Goal: Transaction & Acquisition: Purchase product/service

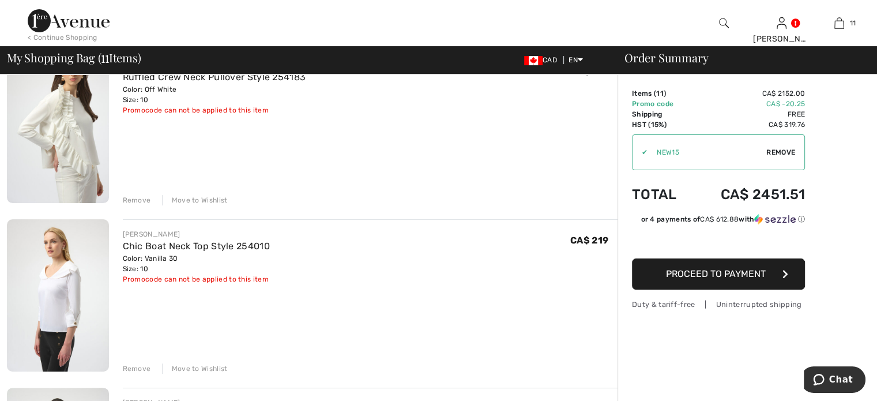
scroll to position [288, 0]
click at [150, 204] on div "Remove" at bounding box center [137, 199] width 28 height 10
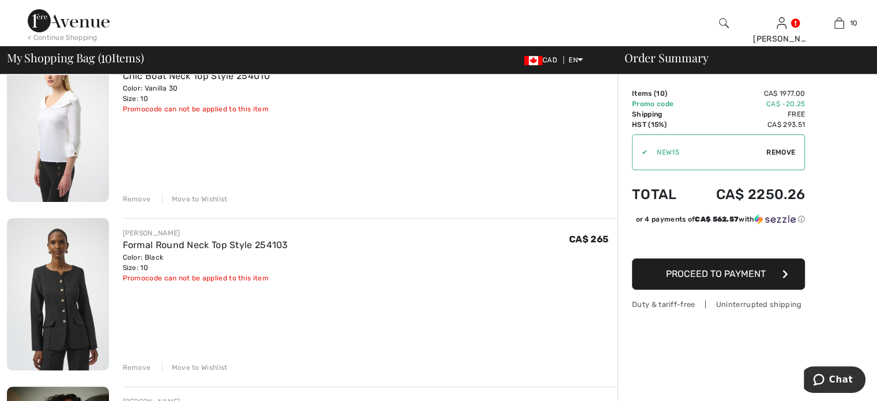
click at [150, 204] on div "Remove" at bounding box center [137, 199] width 28 height 10
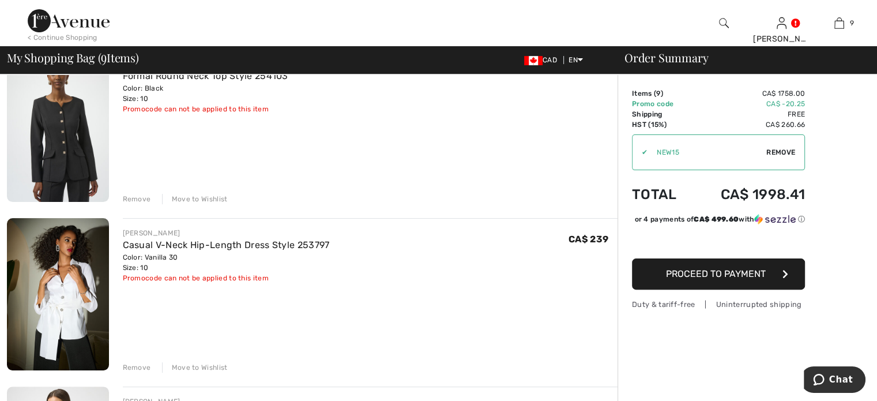
click at [150, 204] on div "Remove" at bounding box center [137, 199] width 28 height 10
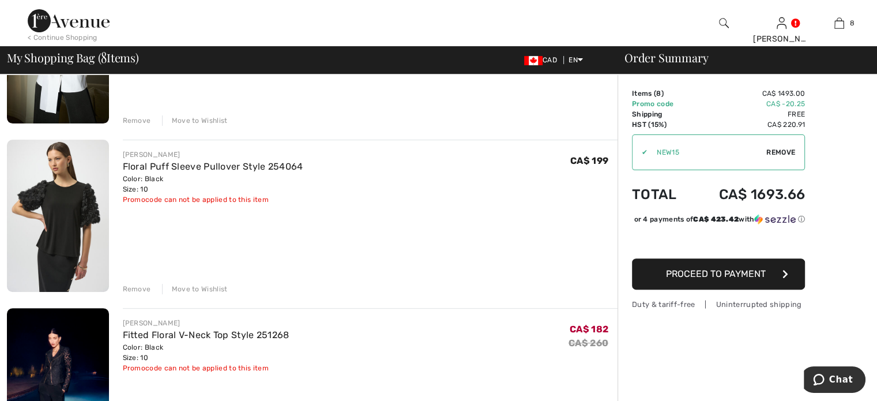
scroll to position [404, 0]
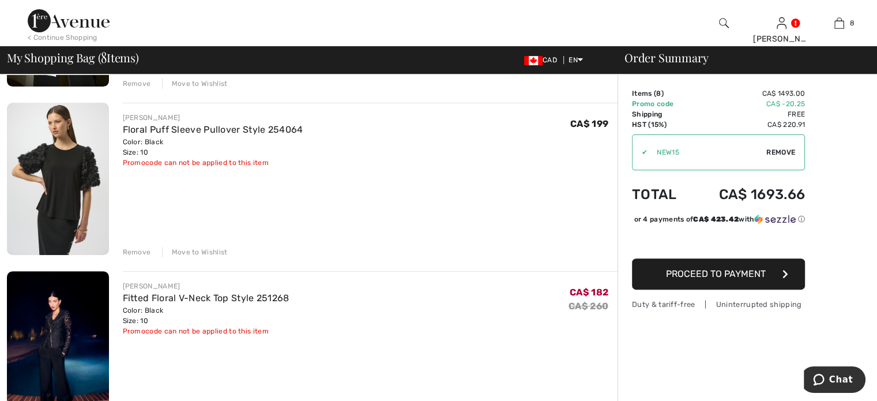
click at [150, 257] on div "Remove" at bounding box center [137, 252] width 28 height 10
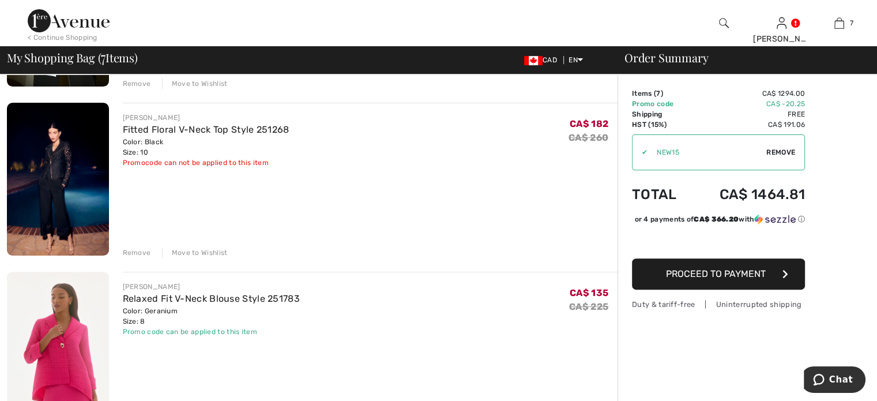
click at [151, 258] on div "Remove" at bounding box center [137, 252] width 28 height 10
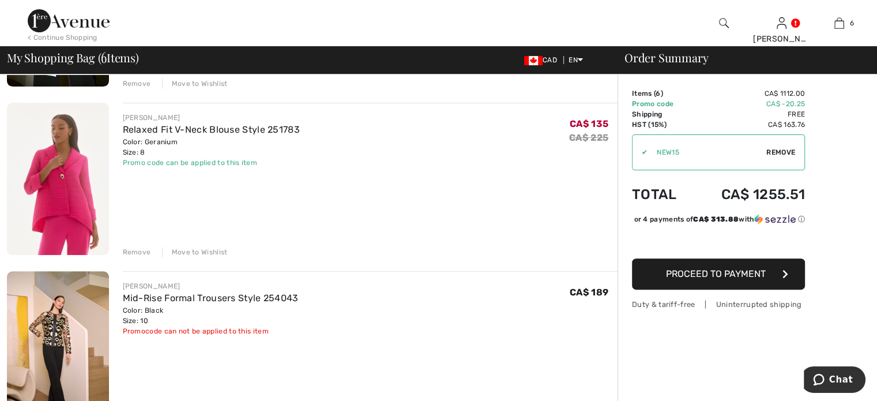
click at [151, 257] on div "Remove" at bounding box center [137, 252] width 28 height 10
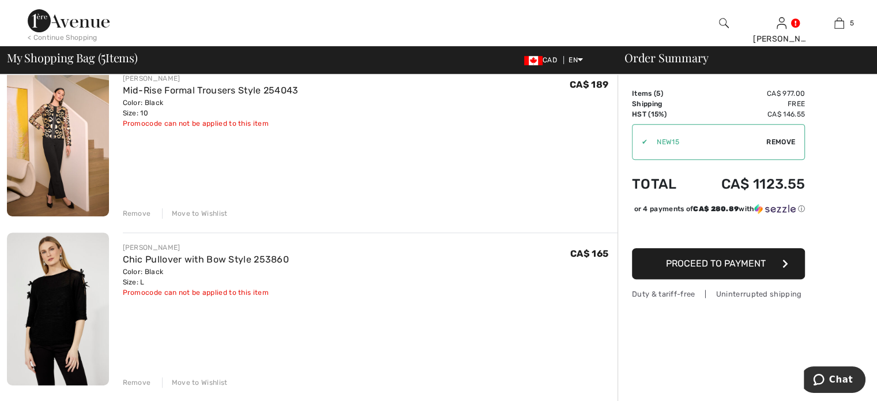
scroll to position [577, 0]
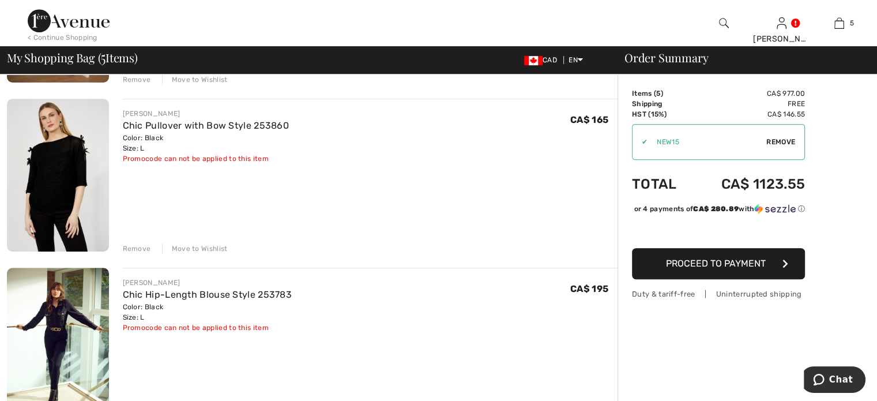
click at [151, 254] on div "Remove" at bounding box center [137, 248] width 28 height 10
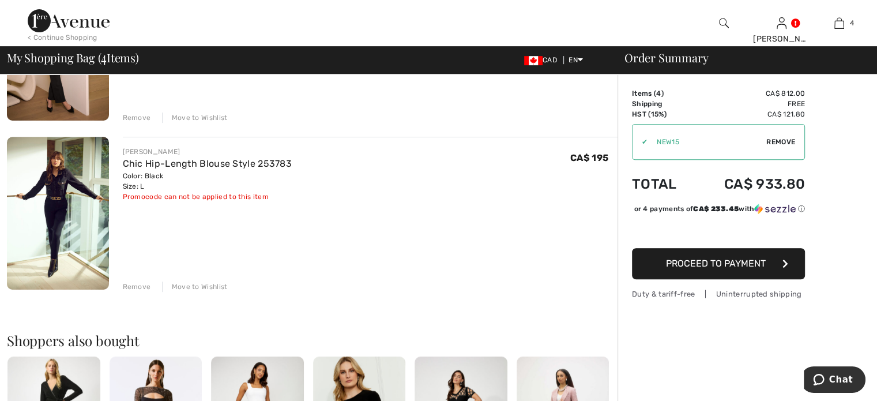
scroll to position [519, 0]
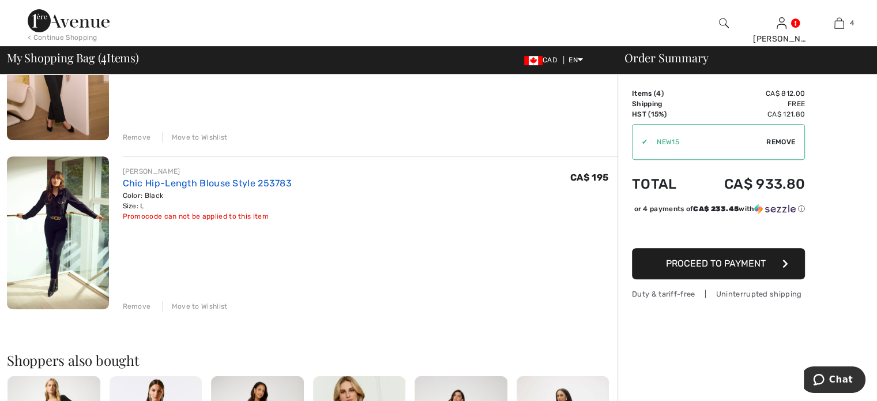
click at [247, 189] on link "Chic Hip-Length Blouse Style 253783" at bounding box center [208, 183] width 170 height 11
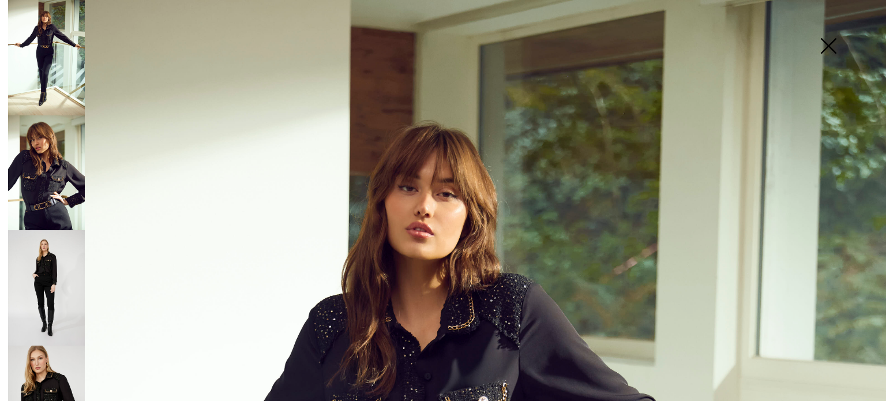
click at [826, 46] on img at bounding box center [828, 46] width 58 height 59
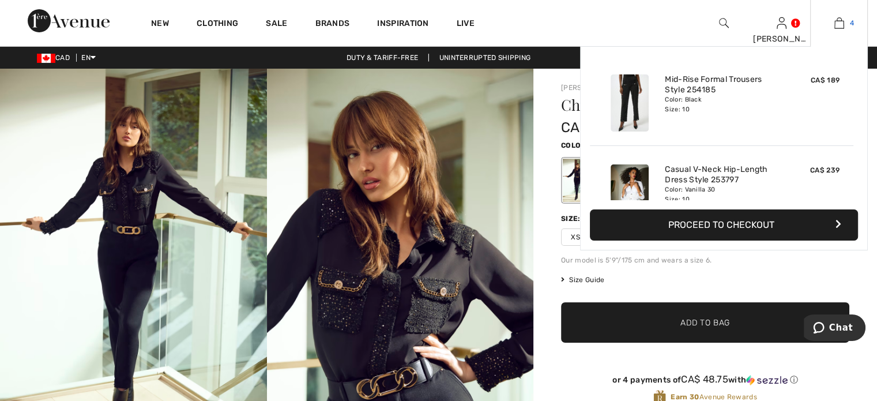
click at [835, 23] on img at bounding box center [840, 23] width 10 height 14
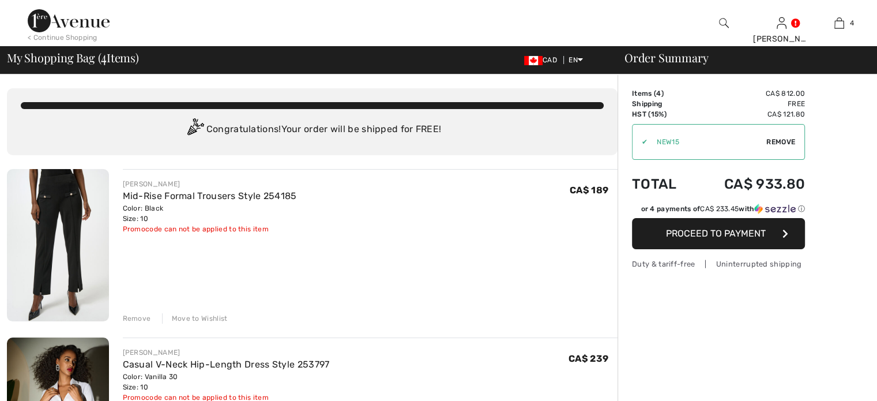
click at [272, 201] on link "Mid-Rise Formal Trousers Style 254185" at bounding box center [210, 195] width 174 height 11
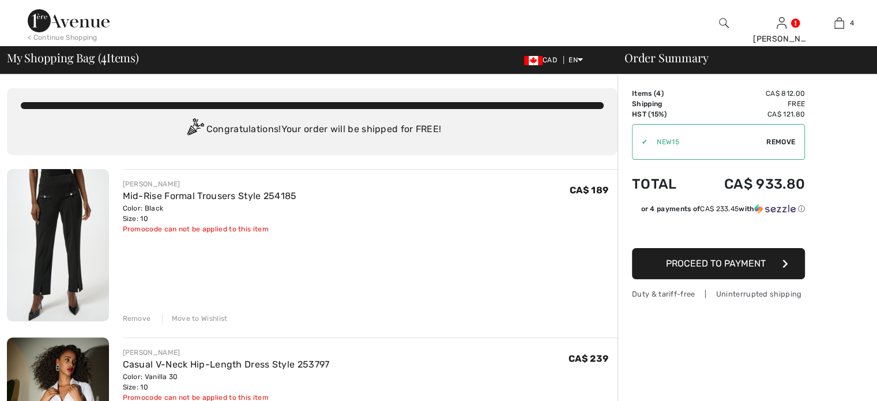
checkbox input "true"
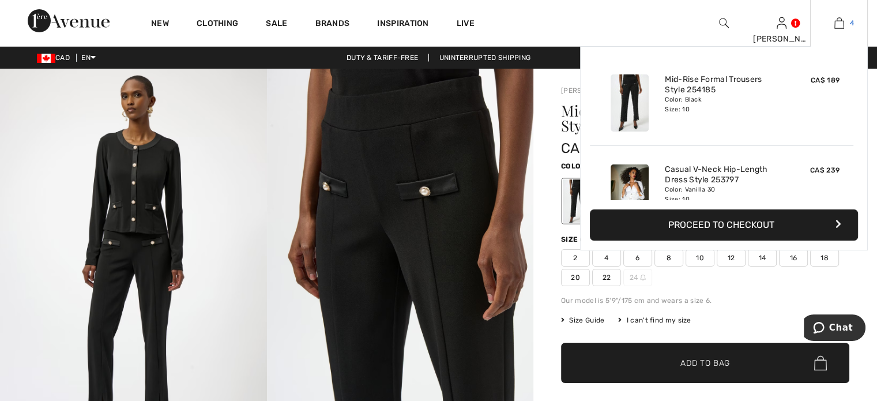
click at [835, 21] on img at bounding box center [840, 23] width 10 height 14
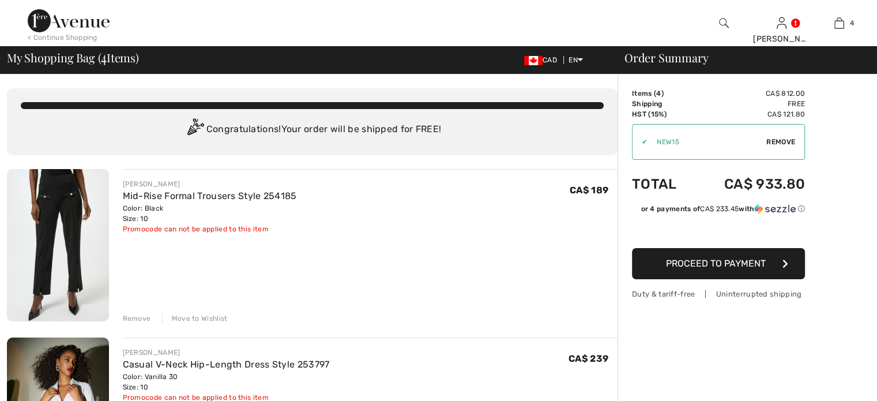
click at [151, 324] on div "Remove" at bounding box center [137, 318] width 28 height 10
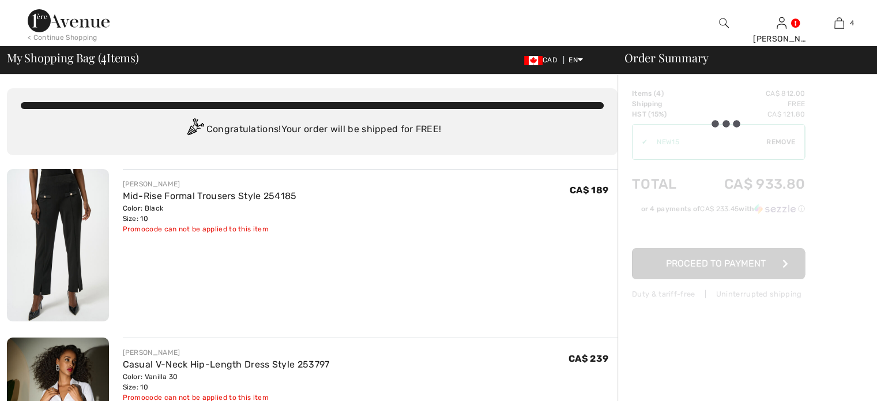
checkbox input "true"
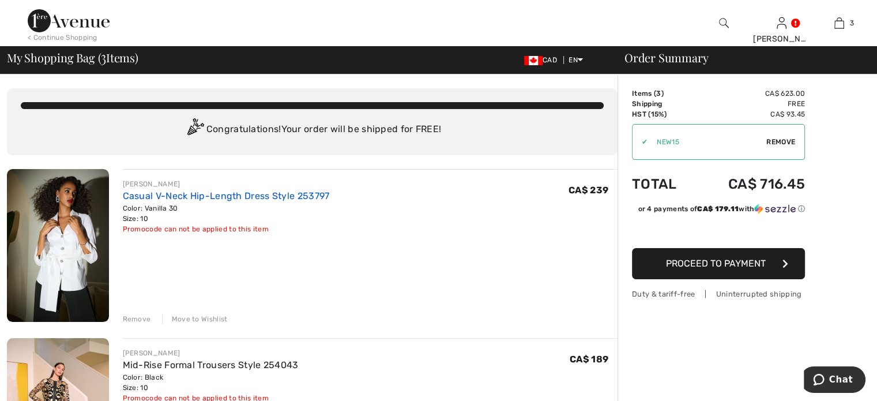
click at [324, 201] on link "Casual V-Neck Hip-Length Dress Style 253797" at bounding box center [226, 195] width 207 height 11
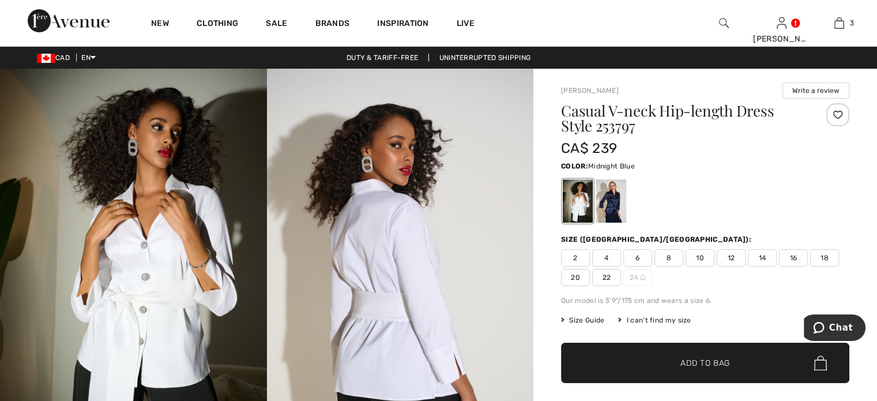
click at [625, 215] on div at bounding box center [611, 200] width 30 height 43
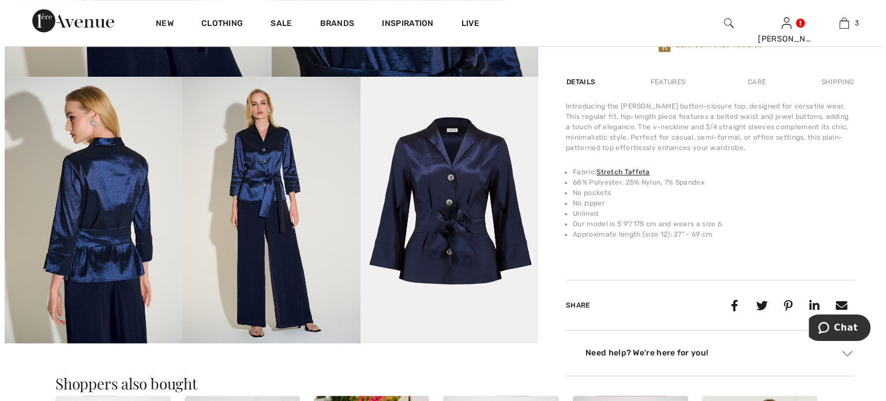
scroll to position [404, 0]
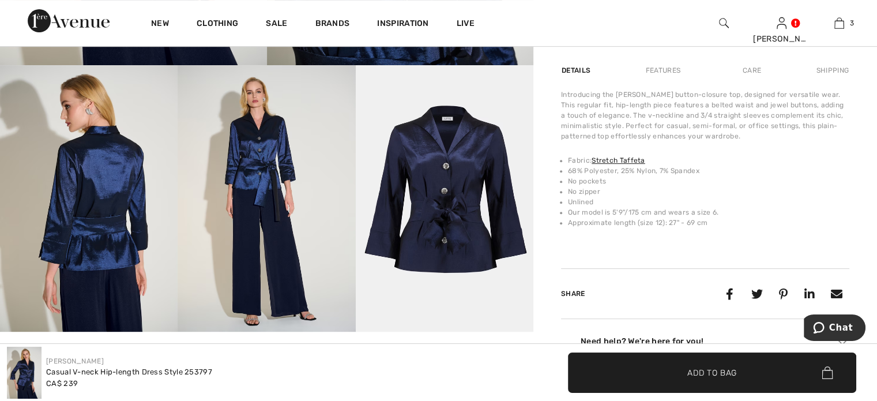
click at [426, 186] on img at bounding box center [445, 198] width 178 height 266
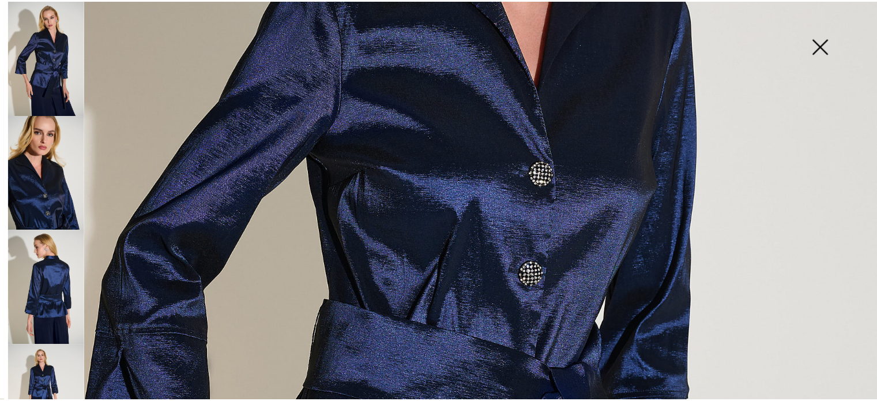
scroll to position [288, 0]
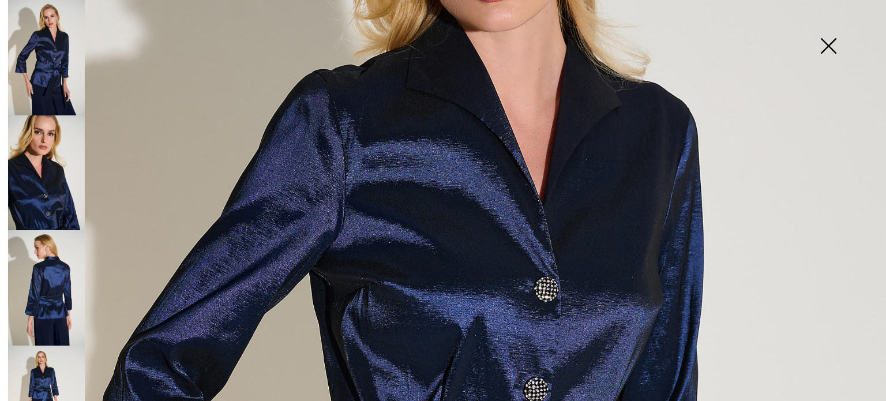
click at [828, 43] on img at bounding box center [828, 46] width 58 height 59
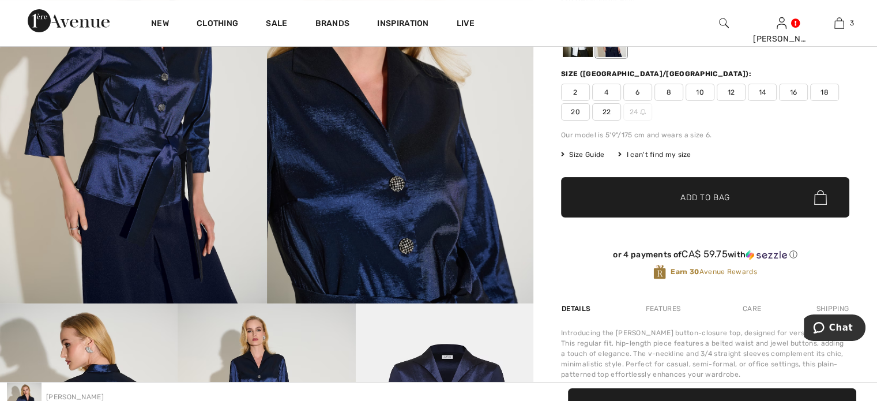
scroll to position [58, 0]
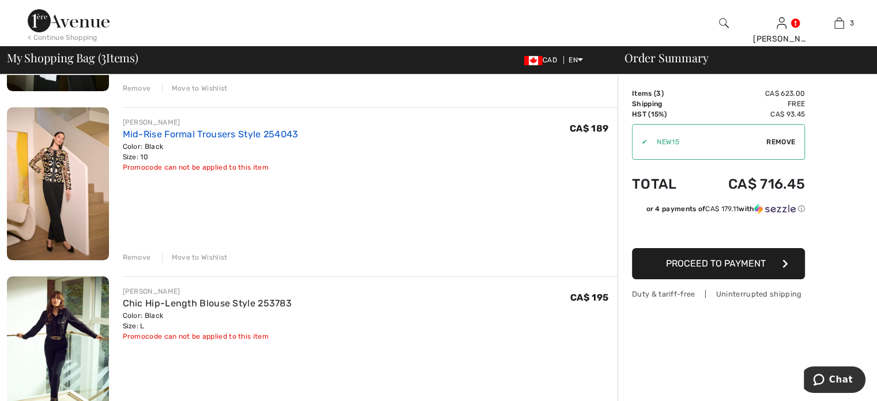
click at [218, 140] on link "Mid-Rise Formal Trousers Style 254043" at bounding box center [211, 134] width 176 height 11
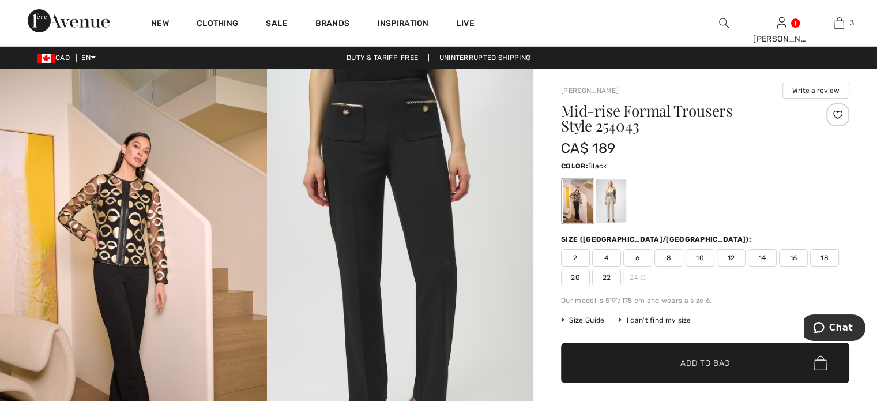
click at [393, 152] on img at bounding box center [400, 269] width 267 height 400
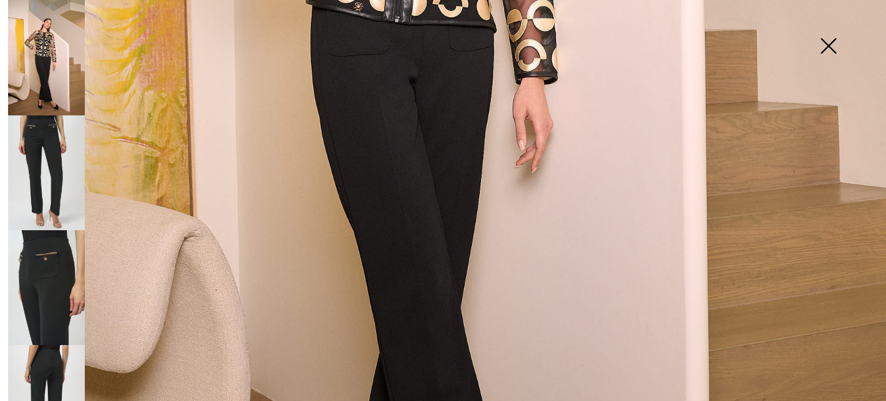
scroll to position [634, 0]
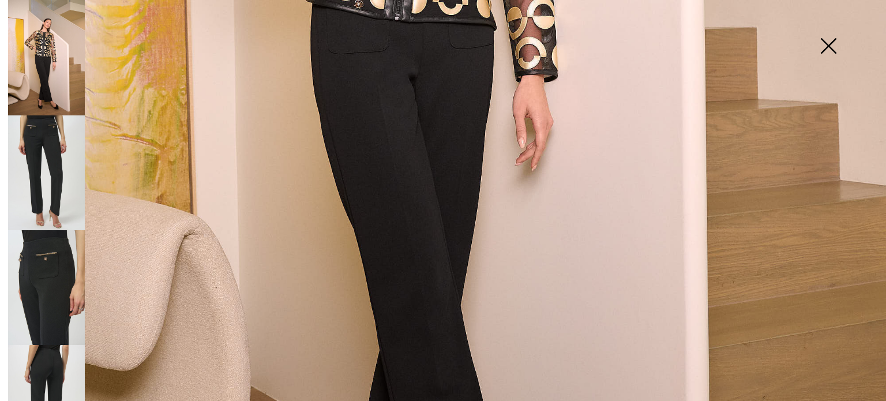
click at [35, 241] on img at bounding box center [46, 287] width 77 height 115
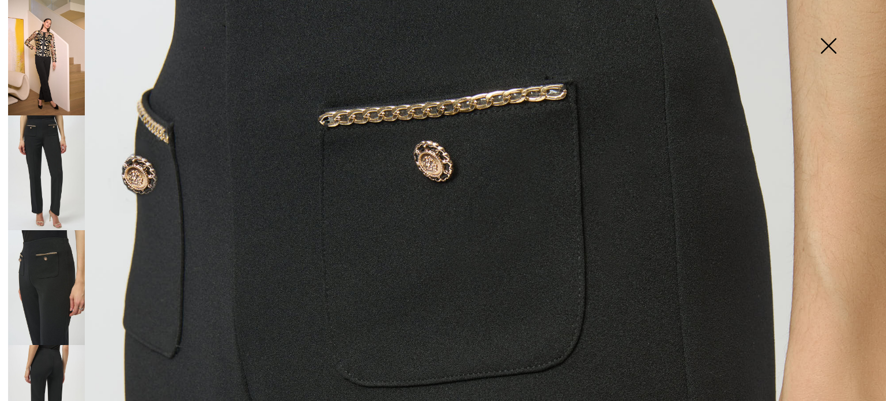
scroll to position [173, 0]
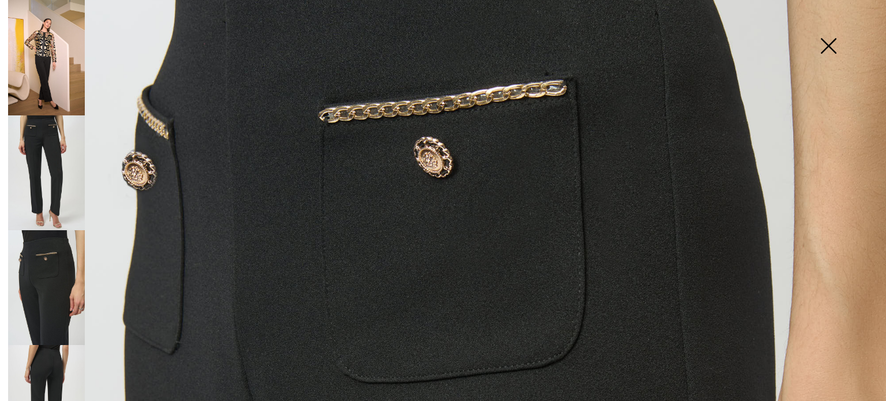
click at [46, 160] on img at bounding box center [46, 172] width 77 height 115
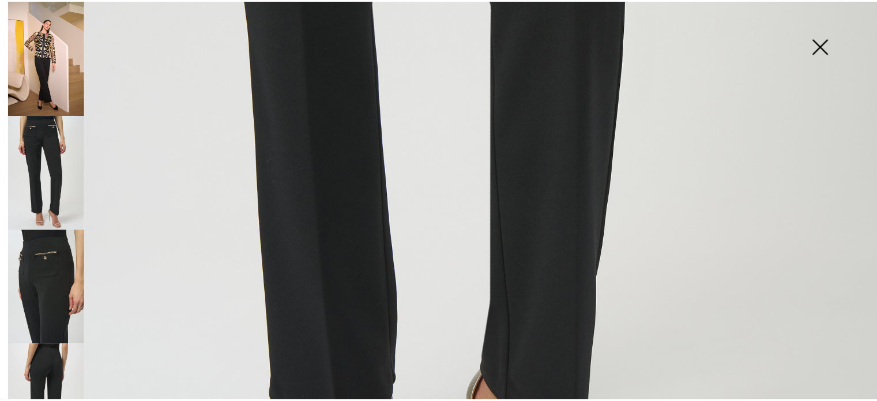
scroll to position [750, 0]
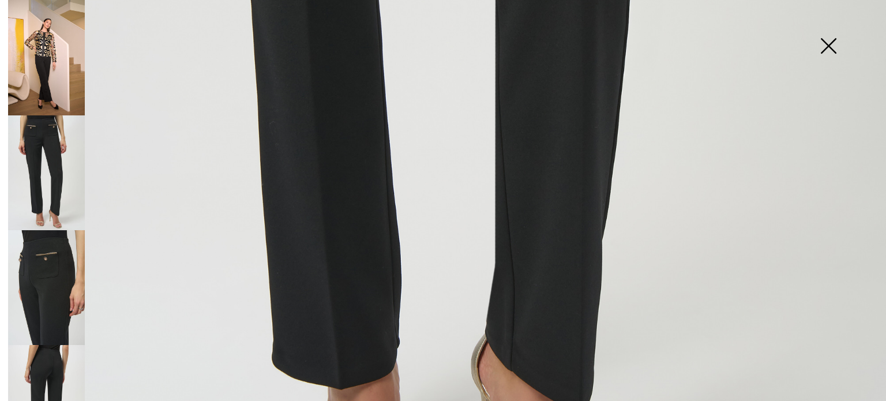
click at [825, 44] on img at bounding box center [828, 46] width 58 height 59
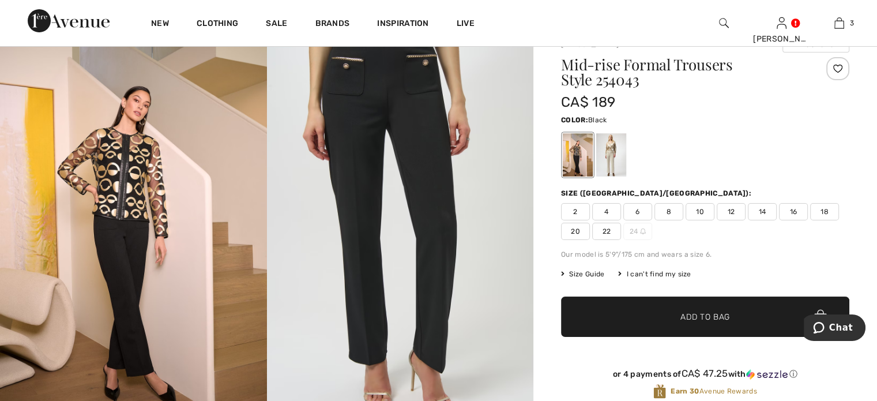
scroll to position [0, 0]
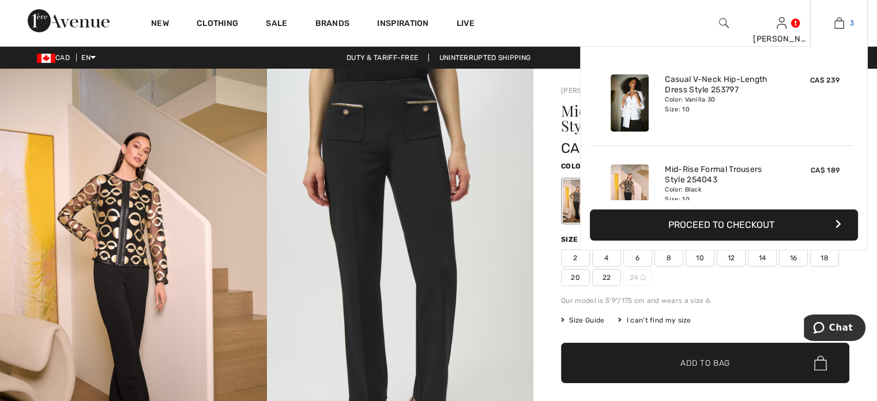
click at [835, 20] on img at bounding box center [840, 23] width 10 height 14
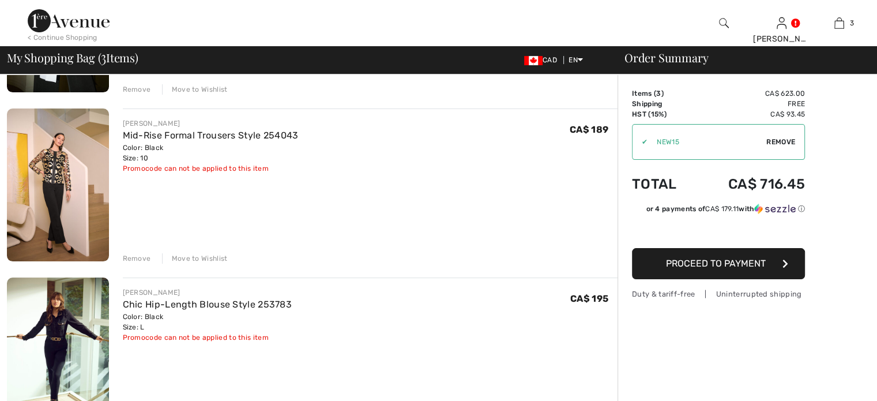
scroll to position [231, 0]
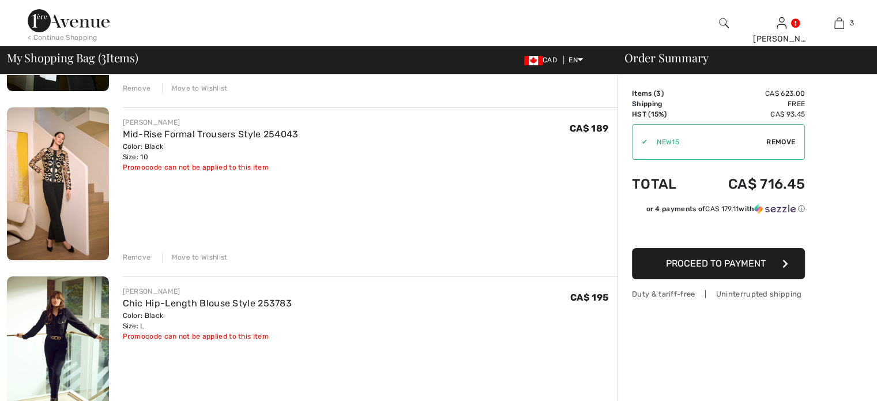
checkbox input "true"
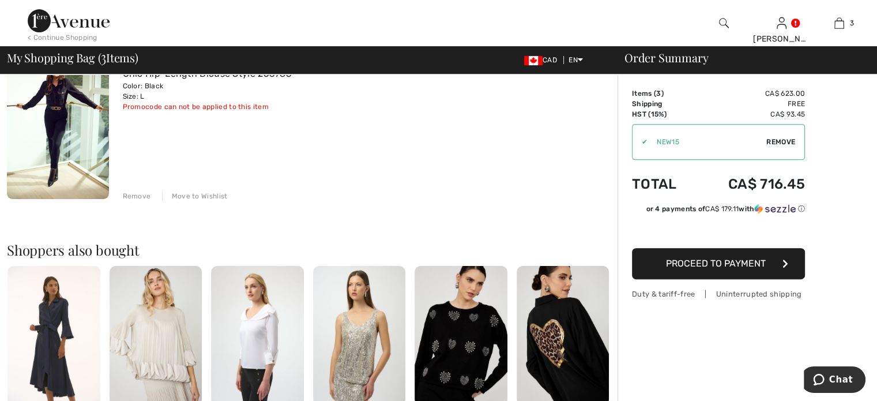
scroll to position [461, 0]
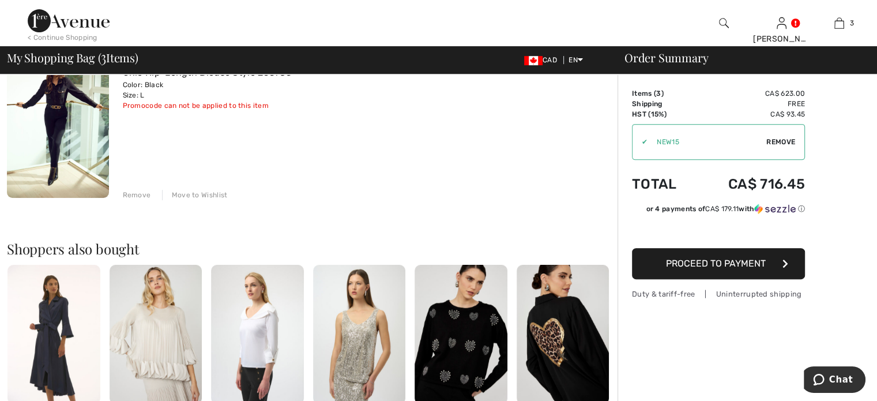
click at [693, 269] on span "Proceed to Payment" at bounding box center [716, 263] width 100 height 11
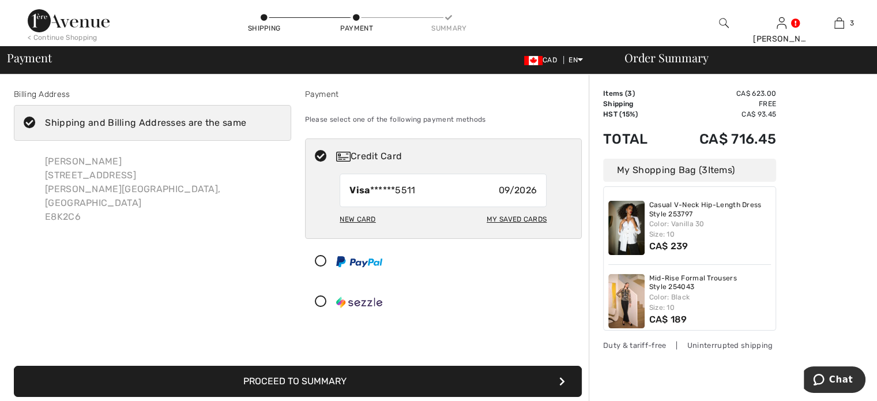
click at [360, 229] on div "New Card" at bounding box center [358, 219] width 36 height 20
radio input "true"
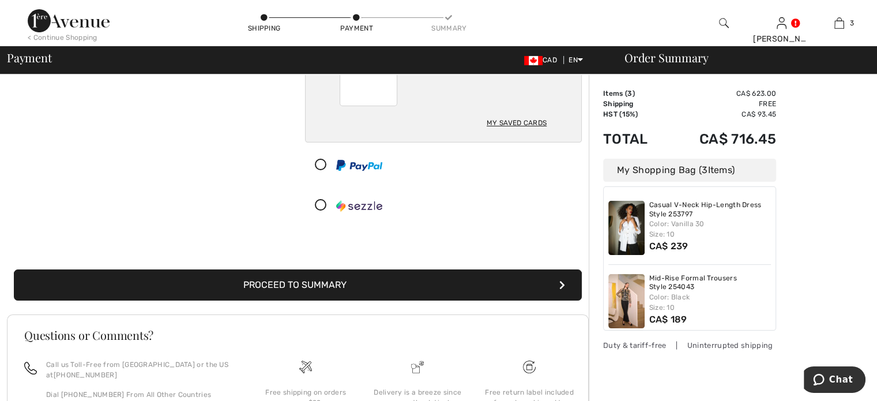
scroll to position [173, 0]
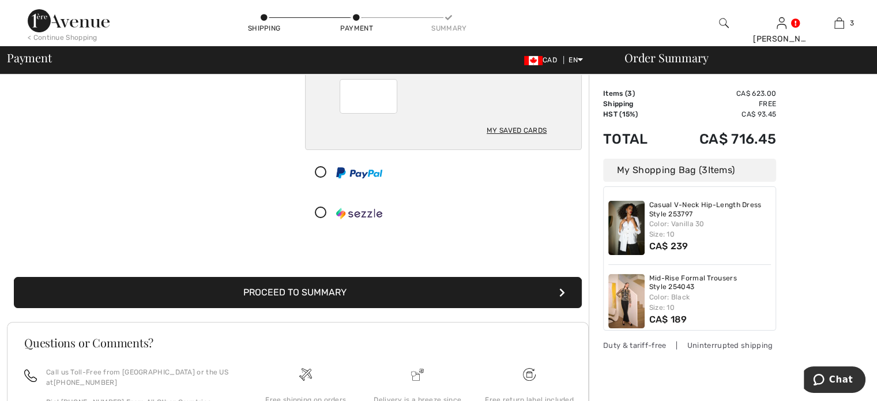
click at [265, 308] on button "Proceed to Summary" at bounding box center [298, 292] width 568 height 31
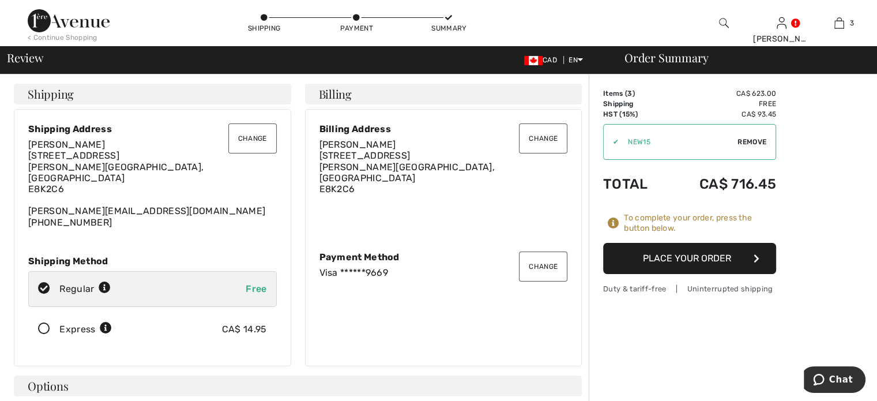
click at [676, 274] on button "Place Your Order" at bounding box center [689, 258] width 173 height 31
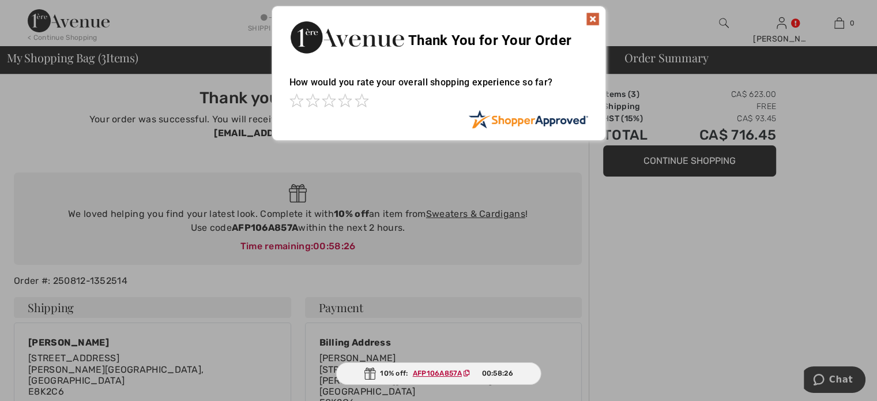
click at [589, 17] on img at bounding box center [593, 19] width 14 height 14
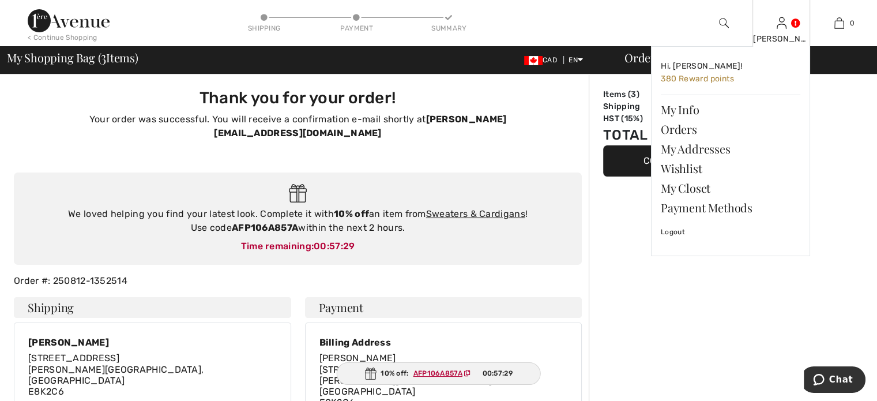
click at [779, 25] on img at bounding box center [782, 23] width 10 height 14
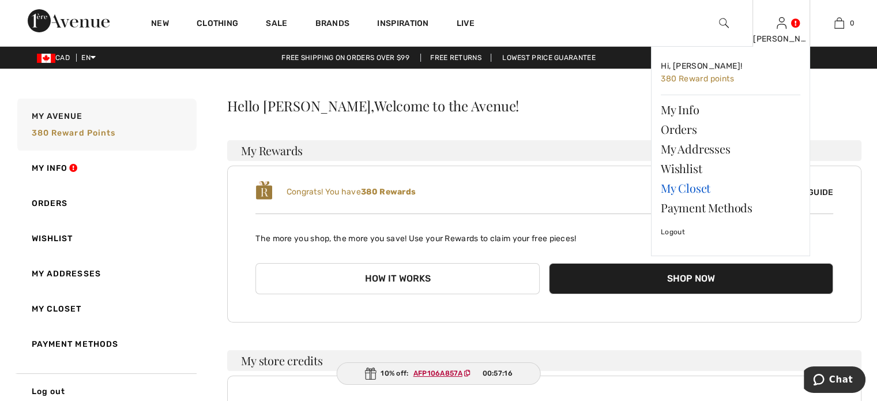
click at [697, 198] on link "My Closet" at bounding box center [731, 188] width 140 height 20
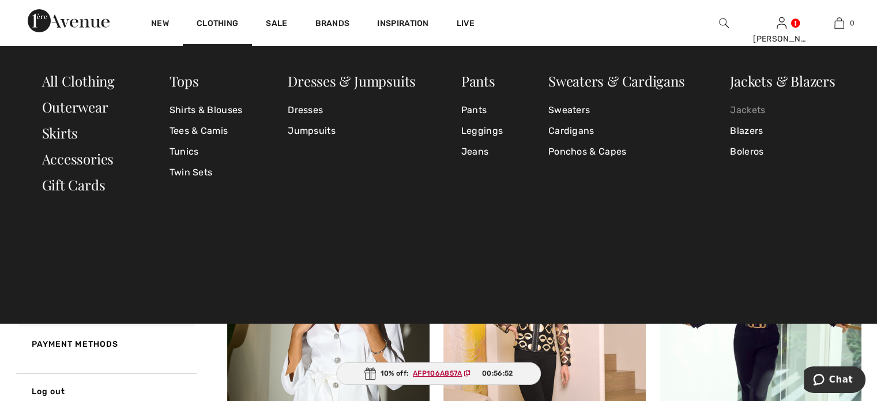
click at [743, 110] on link "Jackets" at bounding box center [782, 110] width 105 height 21
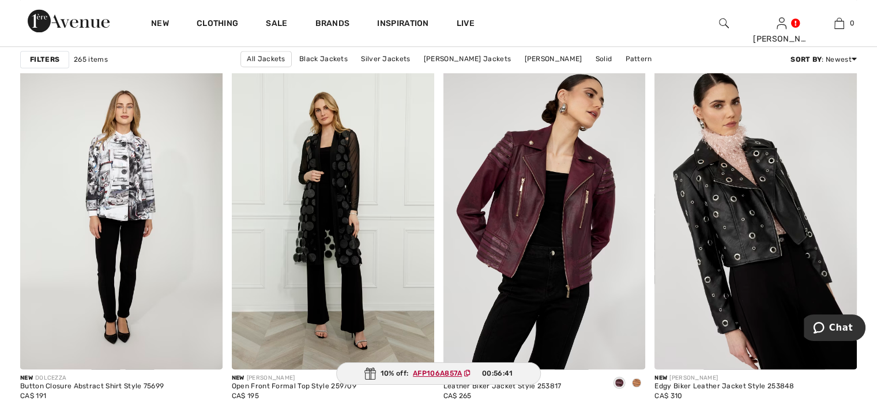
scroll to position [1730, 0]
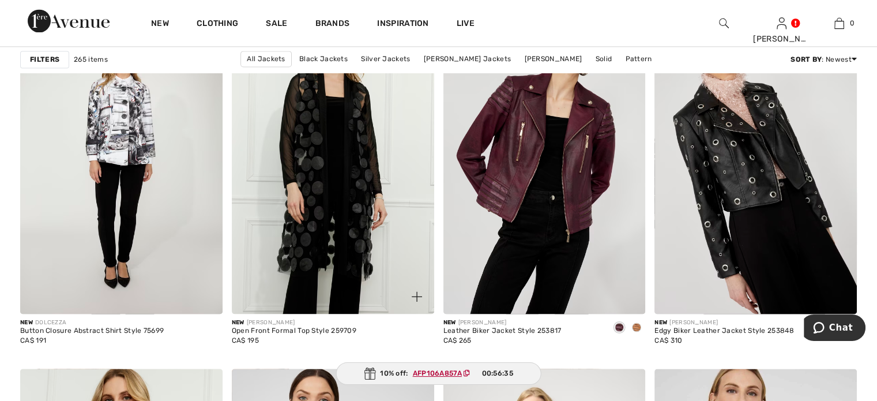
click at [315, 182] on img at bounding box center [333, 161] width 202 height 303
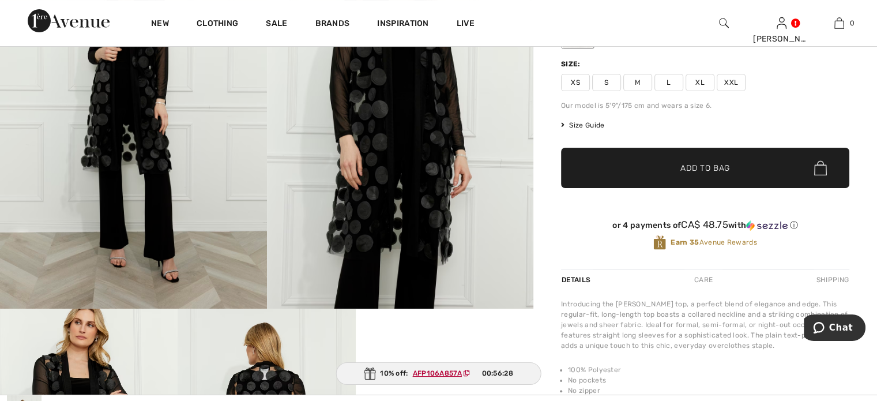
scroll to position [115, 0]
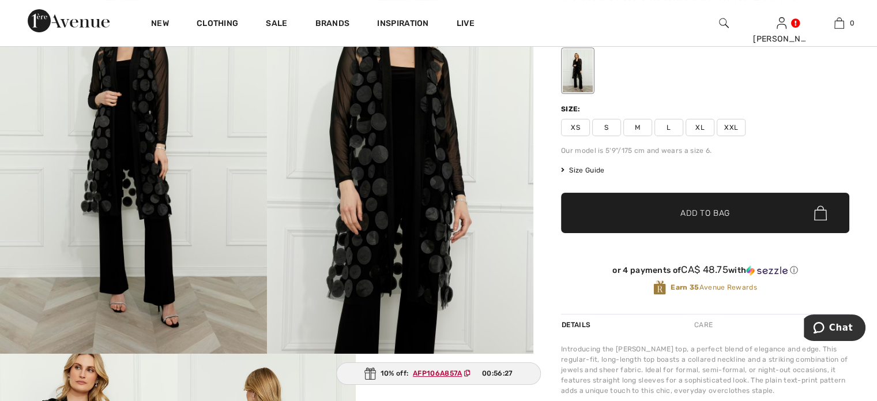
click at [644, 136] on span "M" at bounding box center [637, 127] width 29 height 17
click at [629, 233] on span "✔ Added to Bag Add to Bag" at bounding box center [705, 213] width 288 height 40
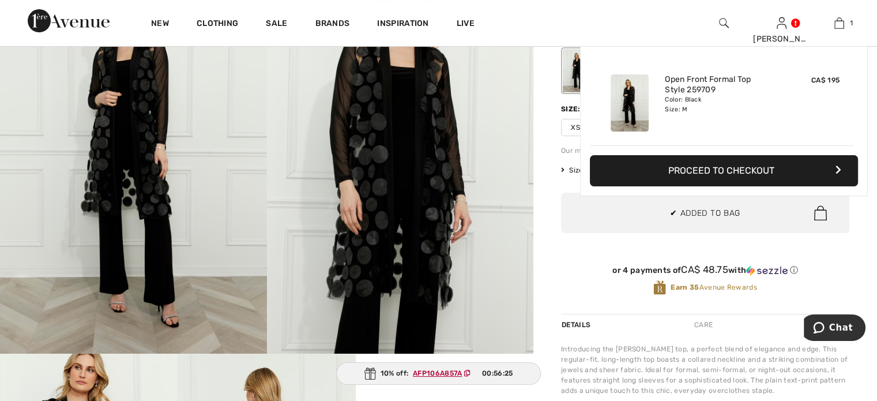
scroll to position [0, 0]
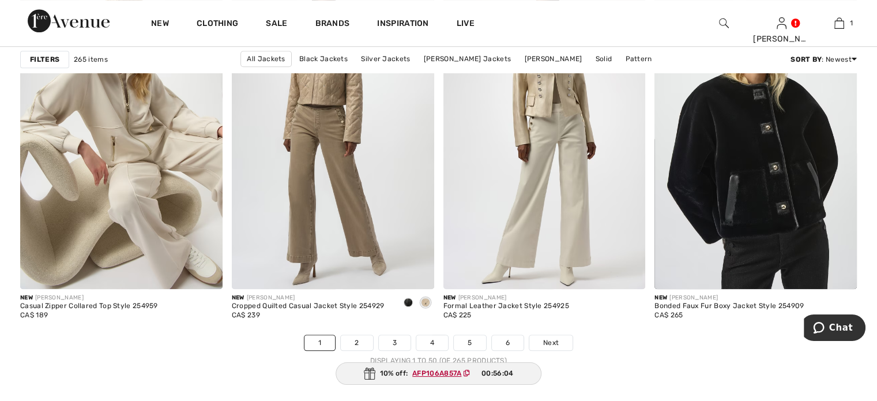
scroll to position [5363, 0]
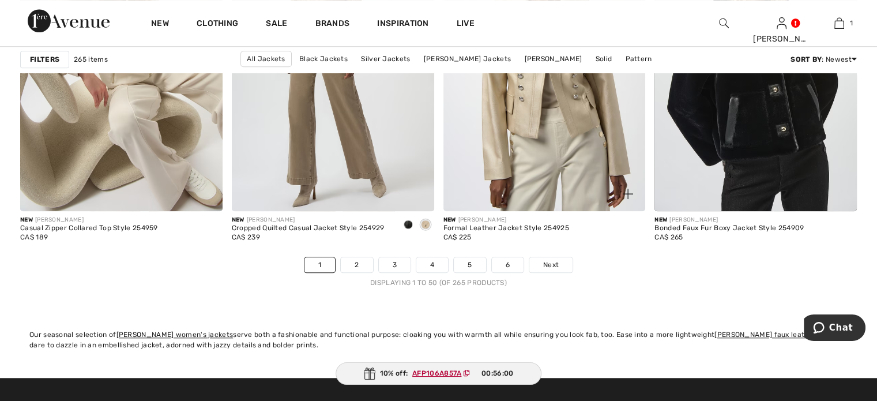
click at [541, 176] on img at bounding box center [545, 58] width 202 height 303
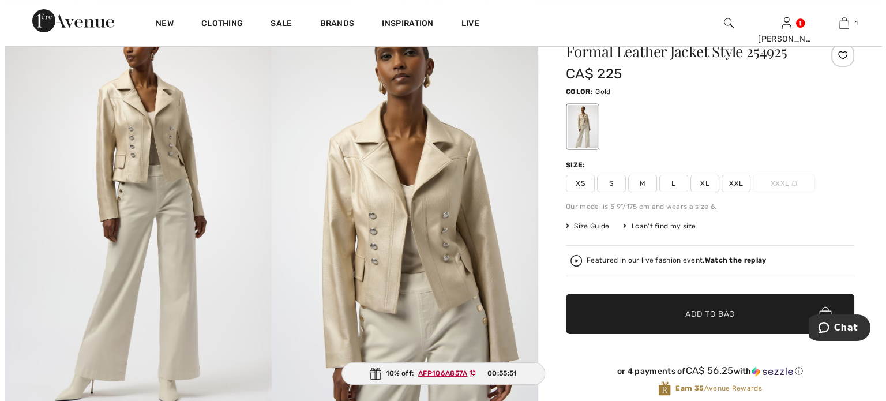
scroll to position [58, 0]
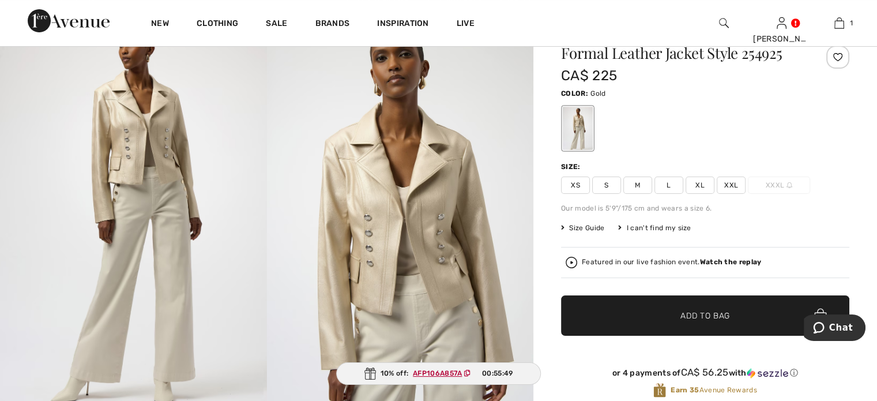
click at [419, 242] on img at bounding box center [400, 211] width 267 height 400
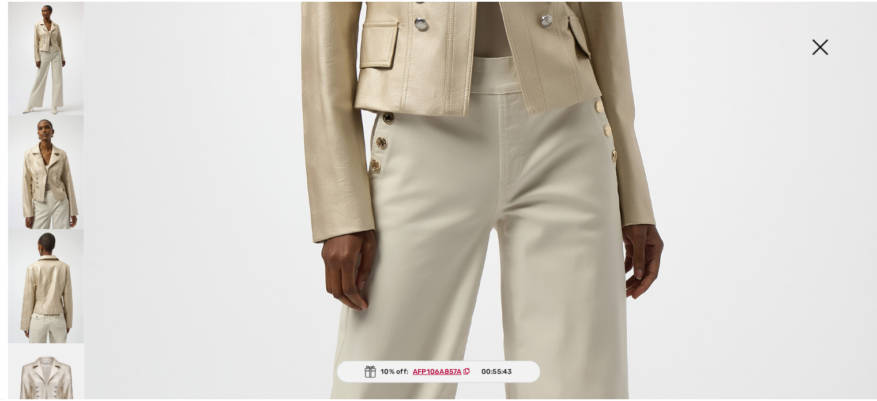
scroll to position [115, 0]
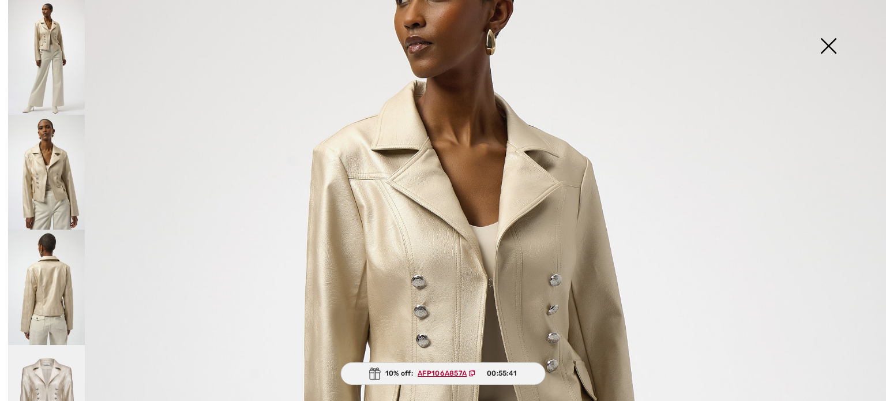
click at [828, 43] on img at bounding box center [828, 46] width 58 height 59
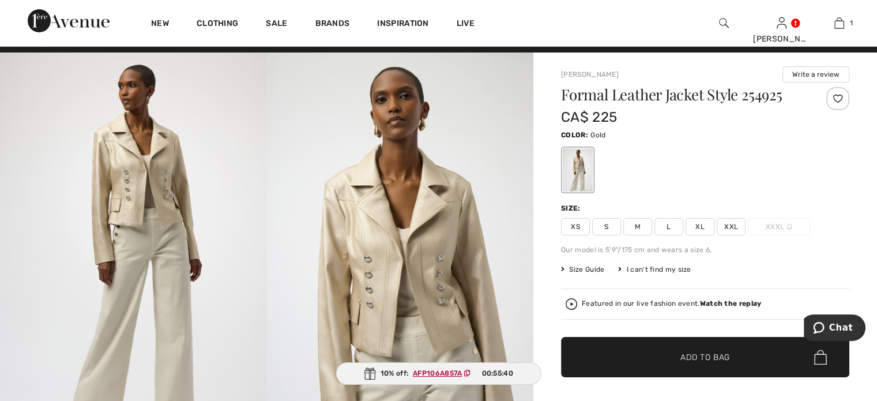
scroll to position [0, 0]
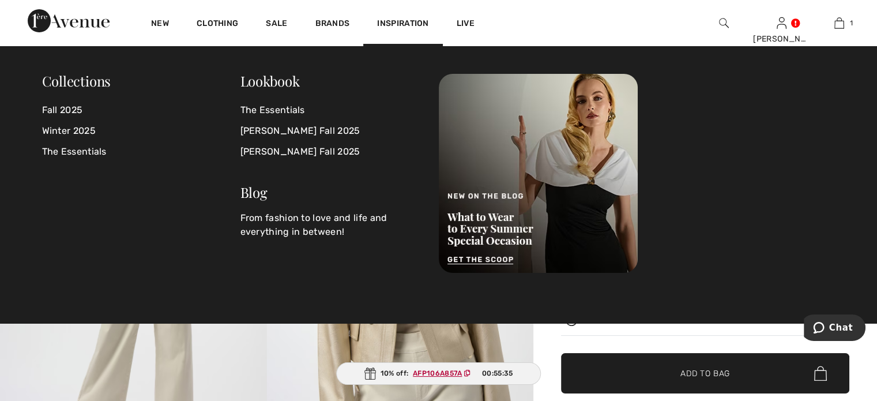
click at [442, 17] on div "Inspiration" at bounding box center [402, 23] width 79 height 46
click at [429, 24] on span "Inspiration" at bounding box center [402, 24] width 51 height 12
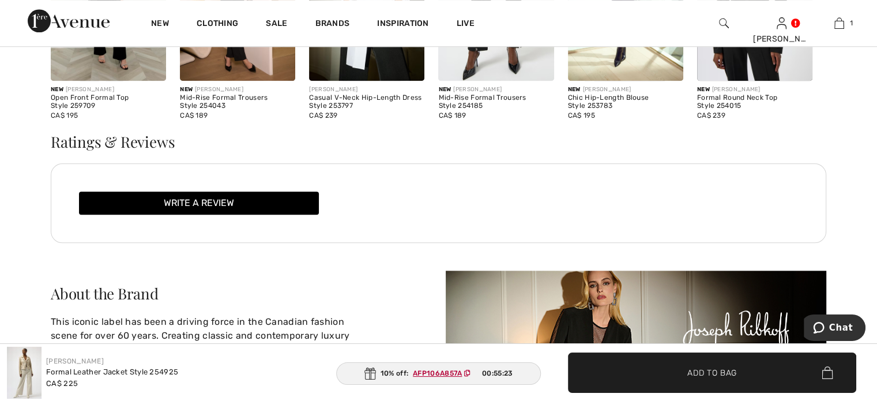
scroll to position [1384, 0]
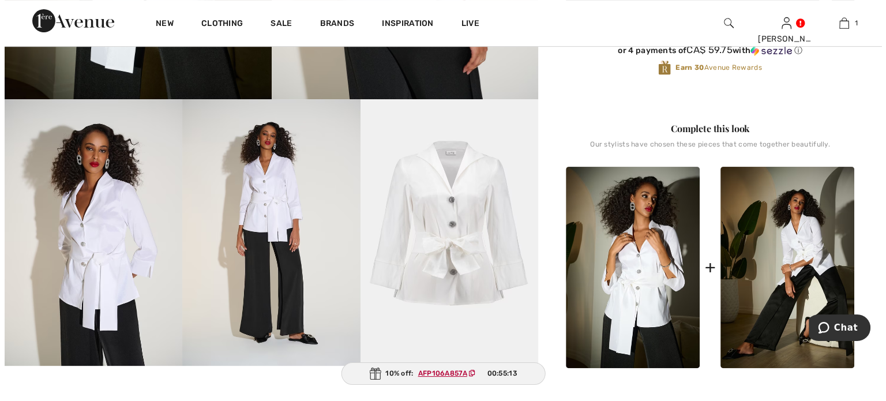
scroll to position [404, 0]
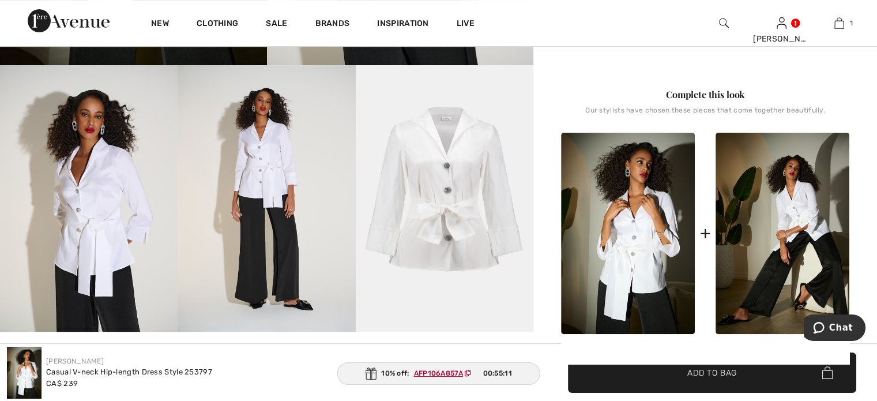
click at [468, 212] on img at bounding box center [445, 198] width 178 height 266
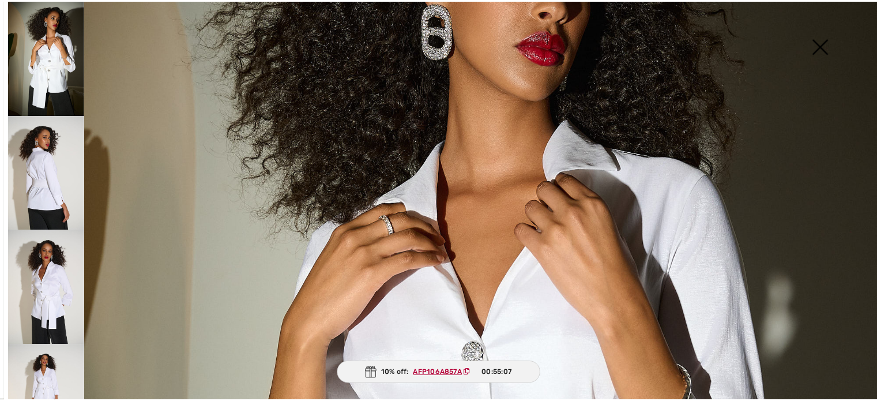
scroll to position [0, 0]
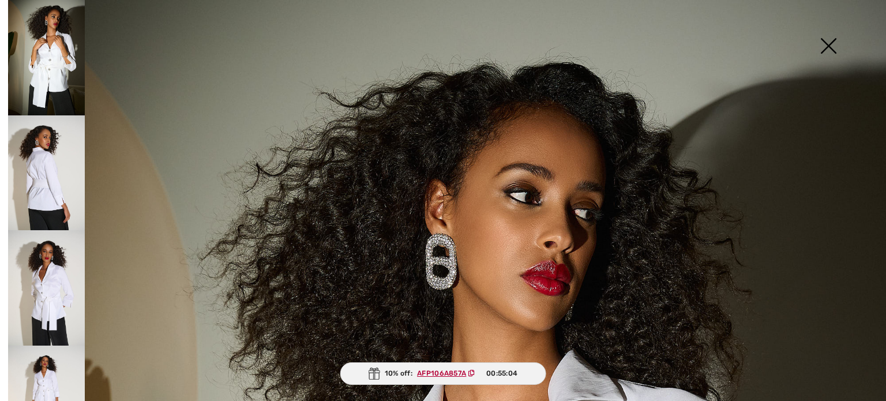
click at [828, 42] on img at bounding box center [828, 46] width 58 height 59
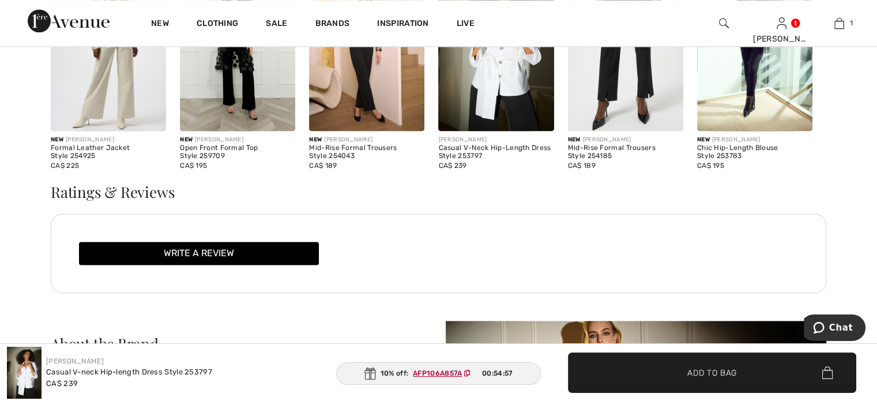
scroll to position [1327, 0]
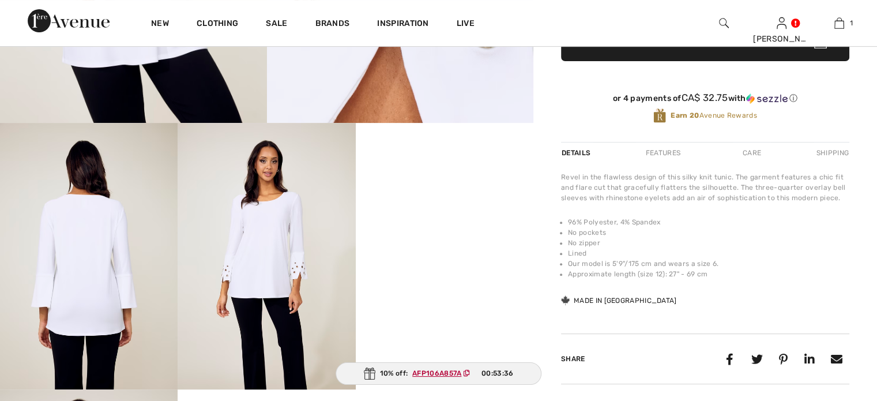
checkbox input "true"
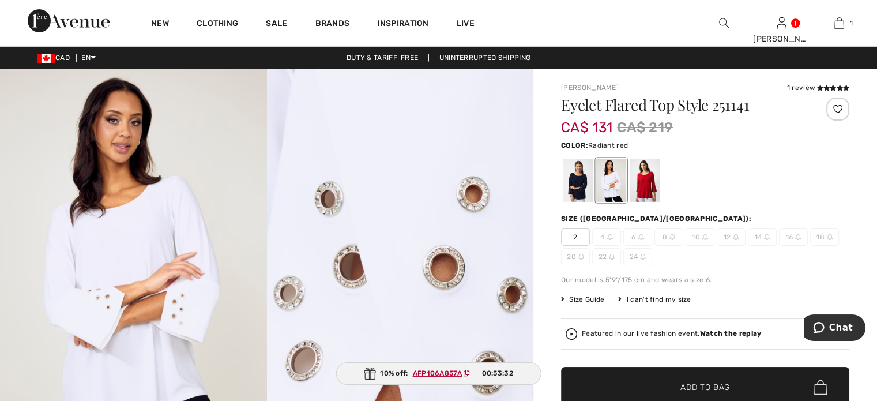
click at [660, 201] on div at bounding box center [645, 180] width 30 height 43
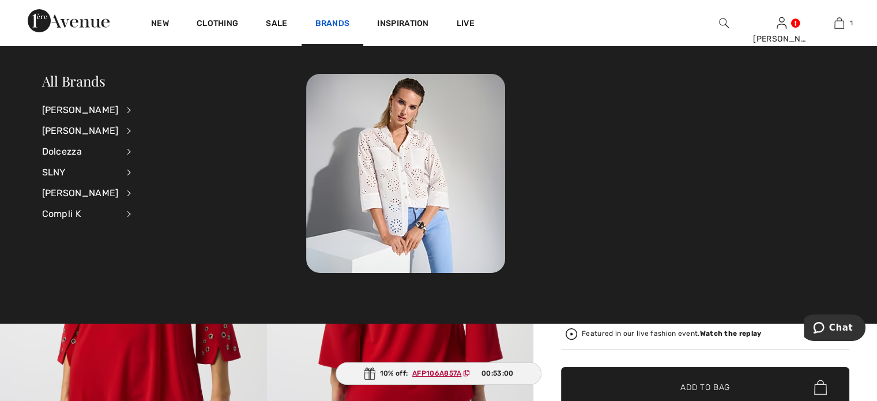
click at [350, 22] on link "Brands" at bounding box center [332, 24] width 35 height 12
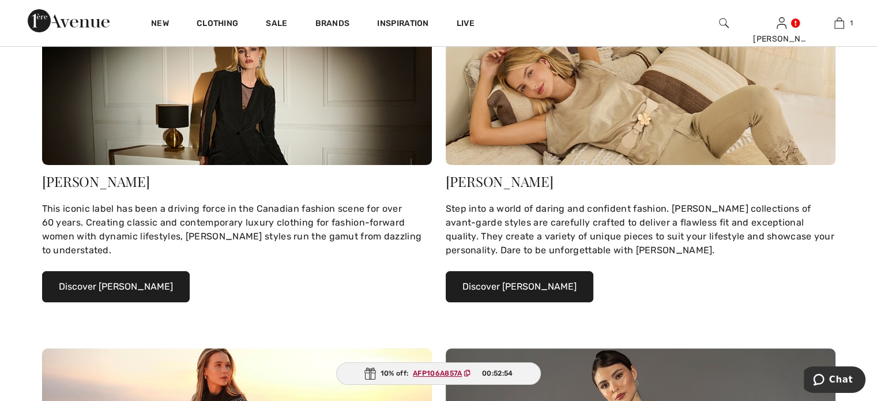
click at [515, 302] on button "Discover [PERSON_NAME]" at bounding box center [520, 286] width 148 height 31
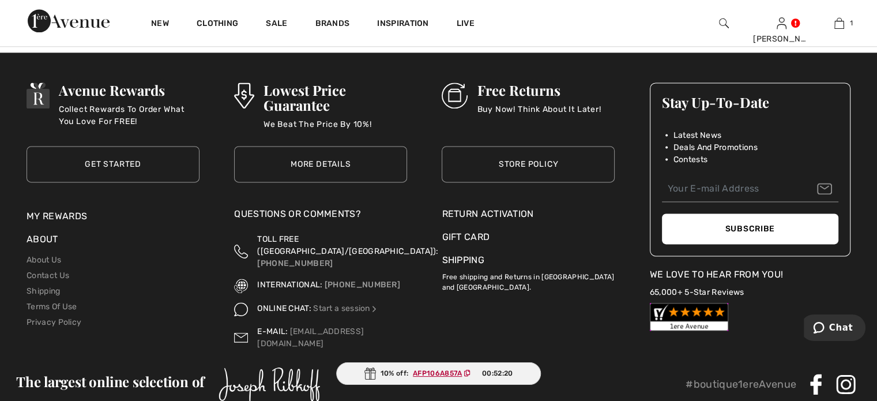
scroll to position [5767, 0]
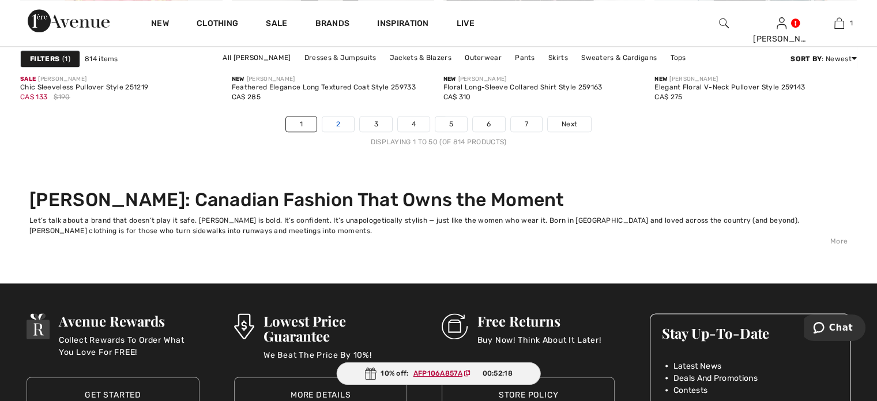
click at [322, 131] on link "2" at bounding box center [338, 124] width 32 height 15
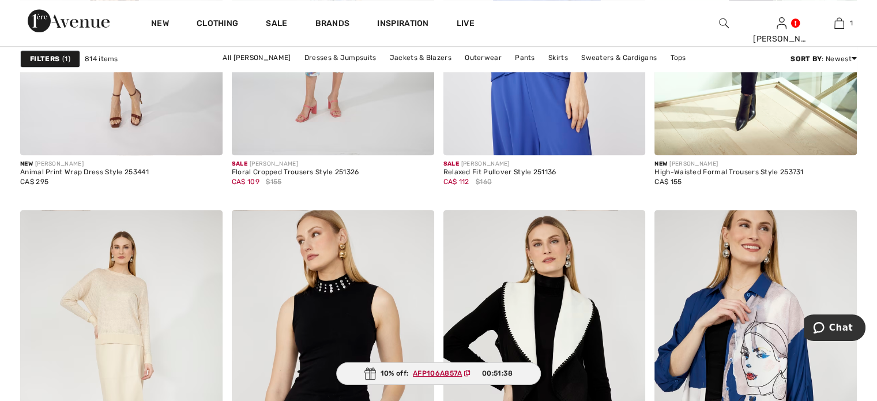
scroll to position [5248, 0]
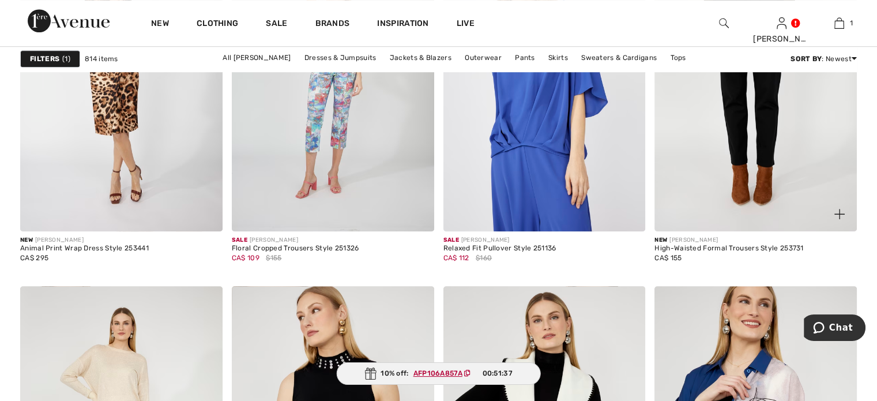
click at [726, 212] on img at bounding box center [756, 79] width 202 height 303
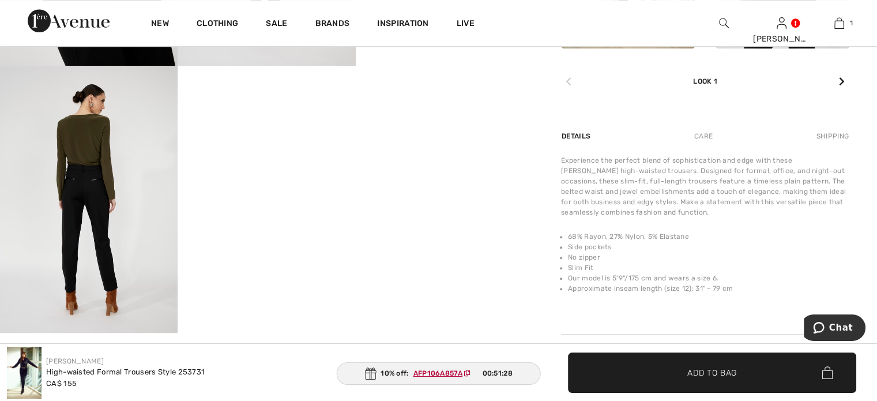
scroll to position [404, 0]
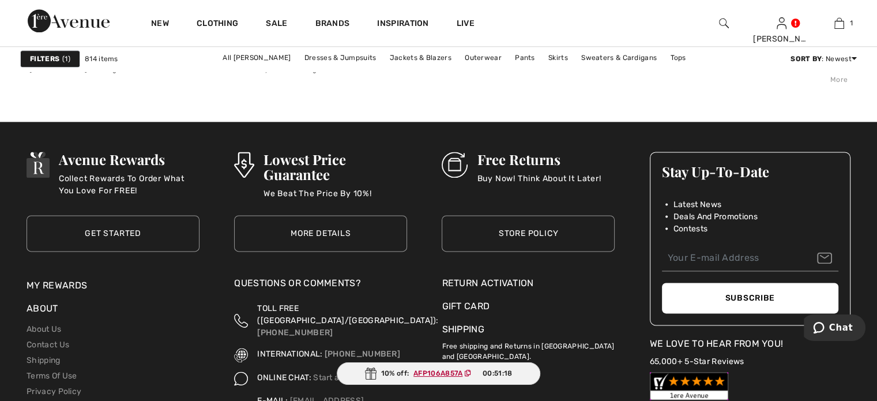
scroll to position [5825, 0]
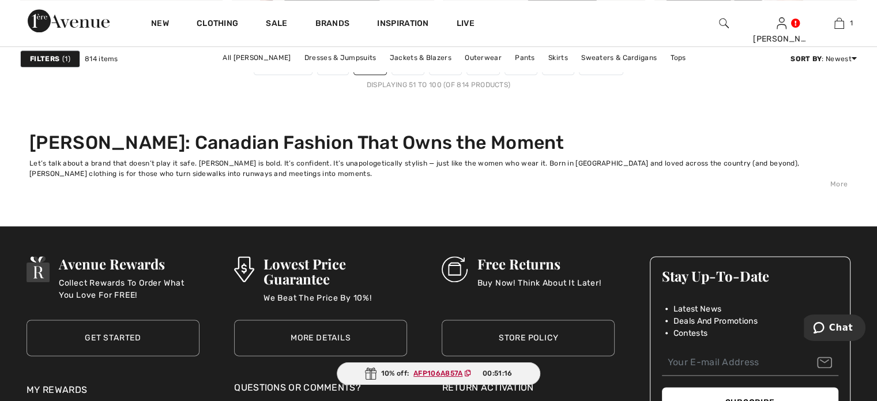
click at [392, 74] on link "3" at bounding box center [408, 66] width 32 height 15
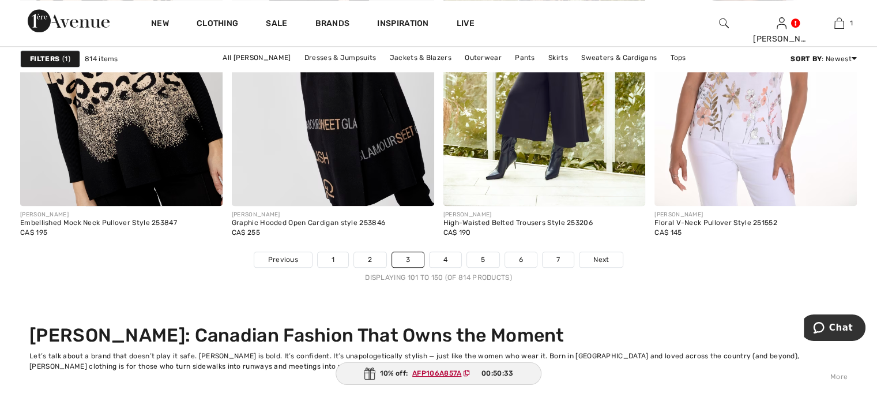
scroll to position [5941, 0]
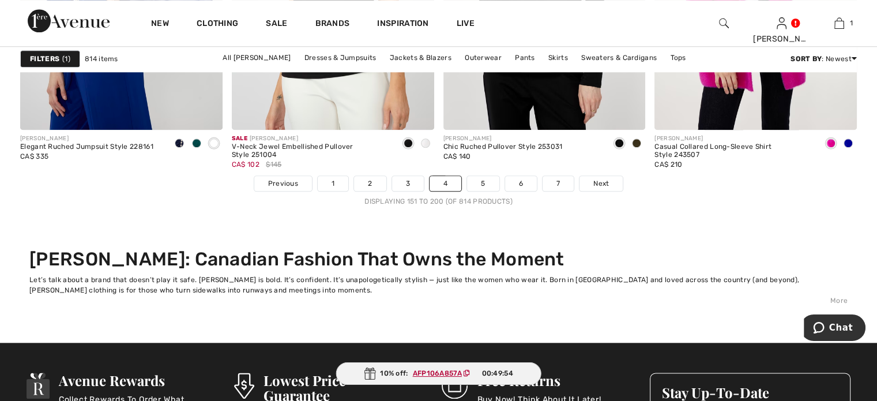
scroll to position [5825, 0]
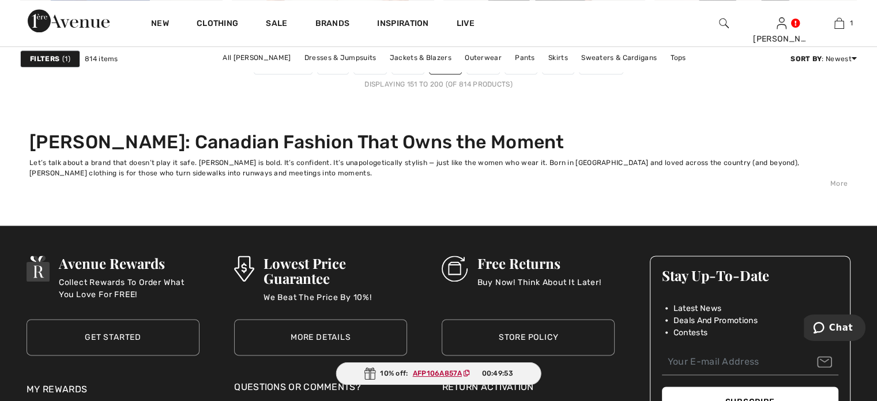
click at [499, 74] on link "5" at bounding box center [483, 66] width 32 height 15
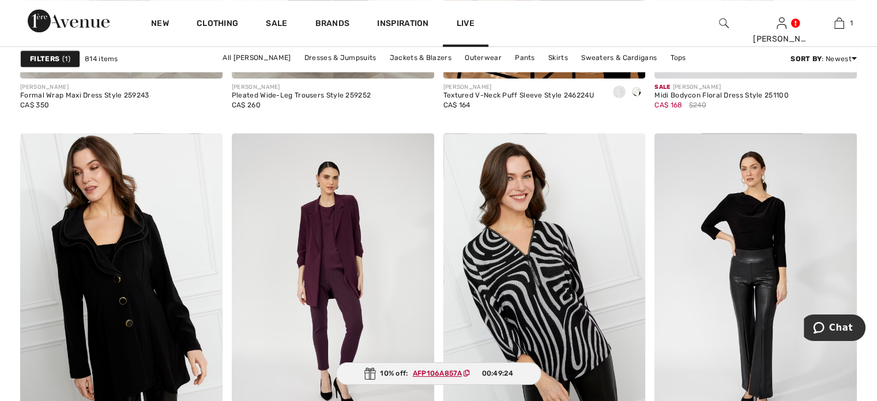
scroll to position [5248, 0]
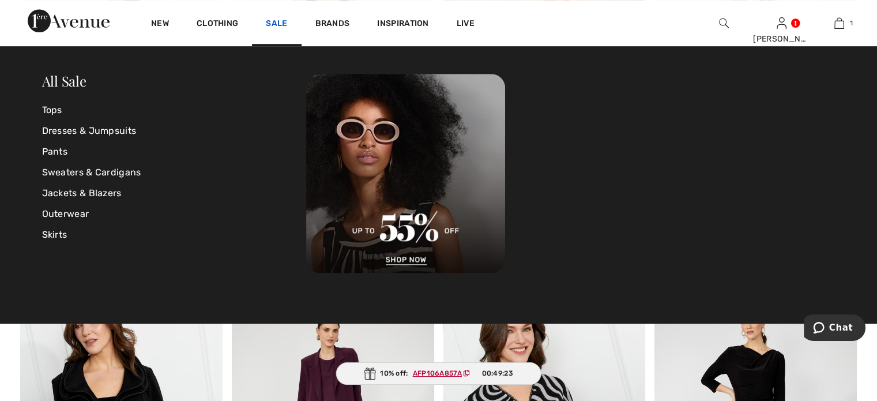
click at [287, 21] on link "Sale" at bounding box center [276, 24] width 21 height 12
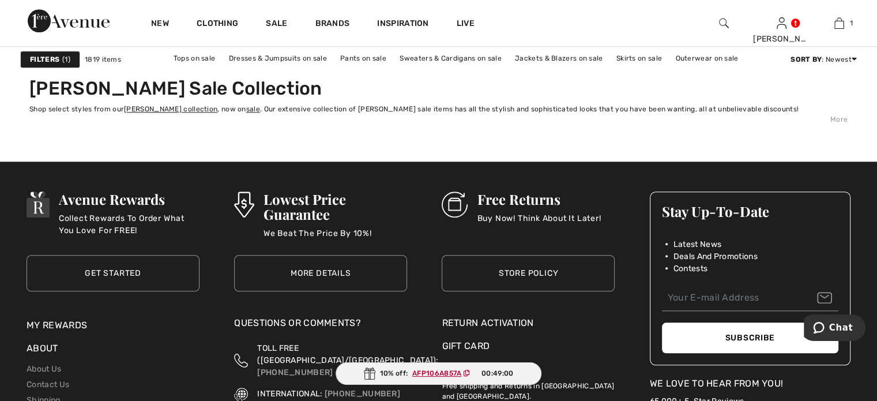
scroll to position [5421, 0]
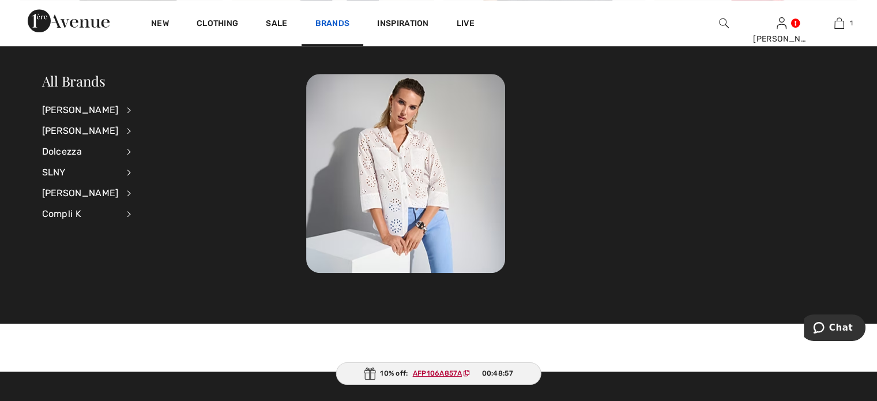
click at [350, 24] on link "Brands" at bounding box center [332, 24] width 35 height 12
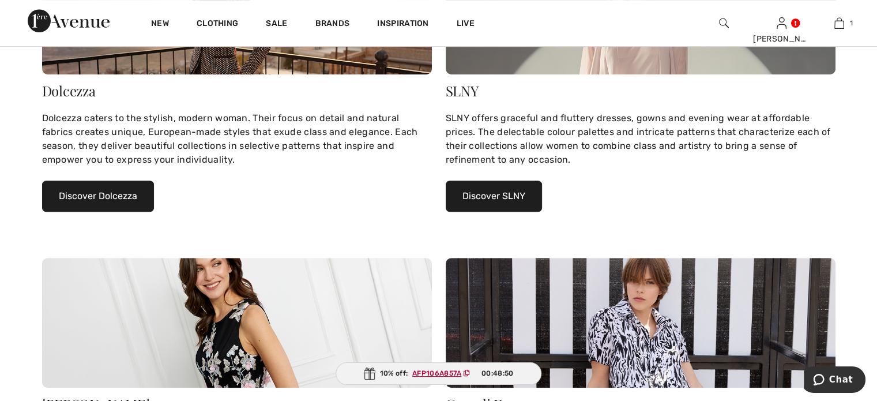
scroll to position [519, 0]
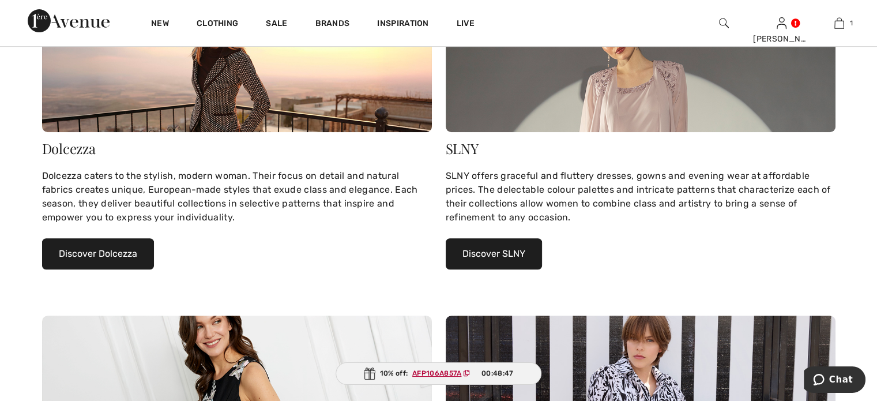
click at [529, 269] on button "Discover SLNY" at bounding box center [494, 253] width 96 height 31
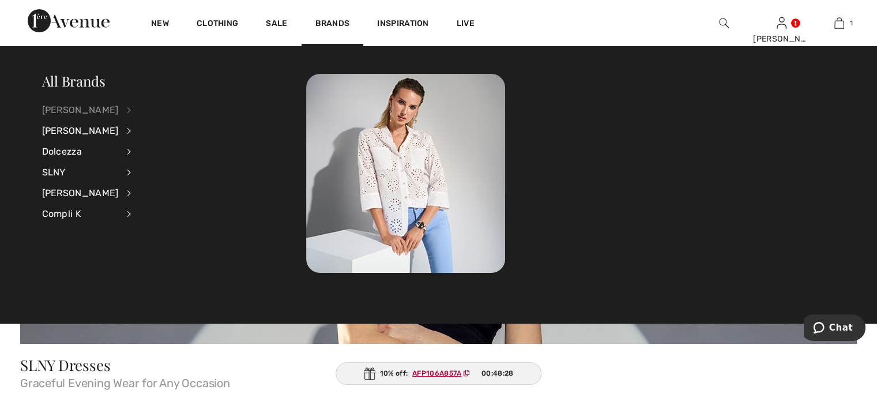
click at [104, 108] on div "[PERSON_NAME]" at bounding box center [80, 110] width 77 height 21
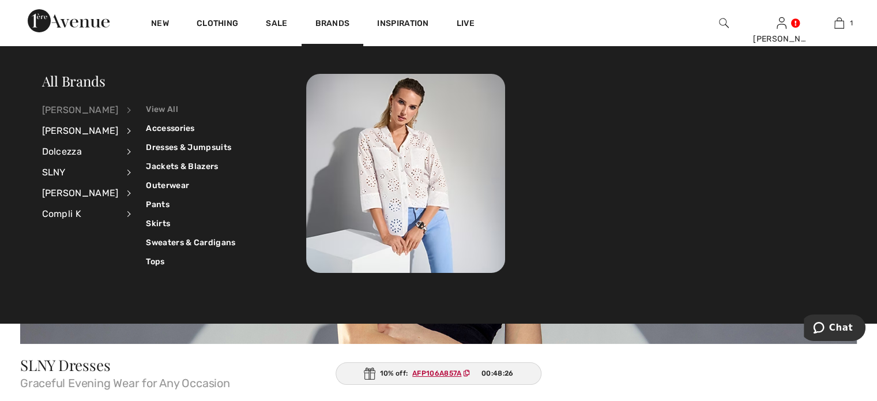
click at [171, 107] on link "View All" at bounding box center [190, 109] width 89 height 19
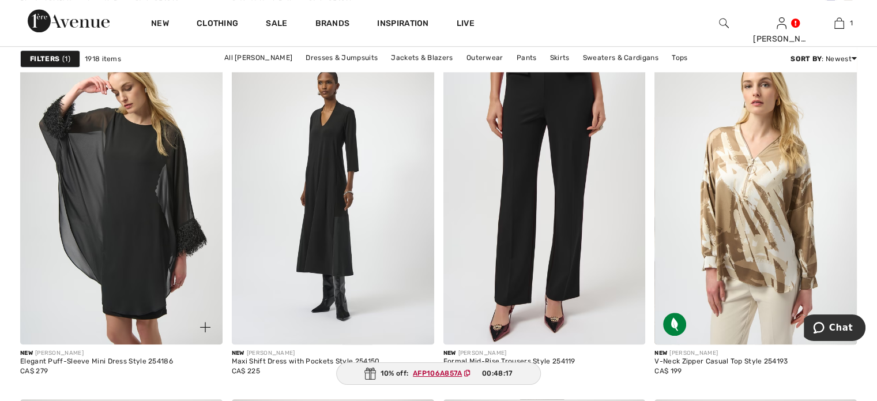
scroll to position [1096, 0]
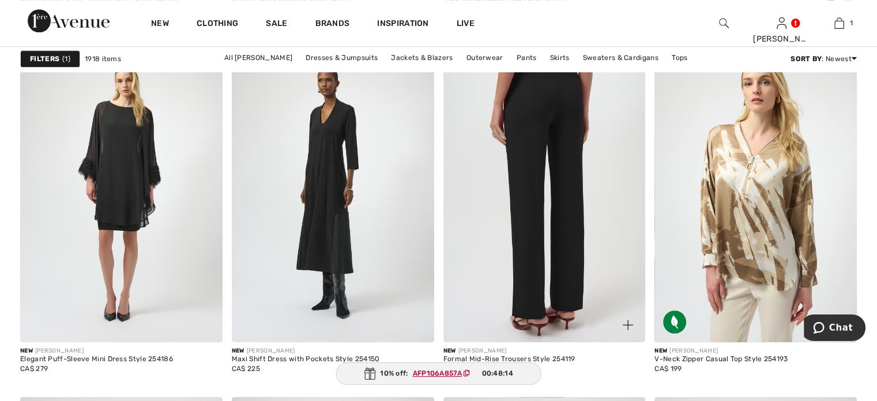
click at [546, 228] on img at bounding box center [545, 190] width 202 height 303
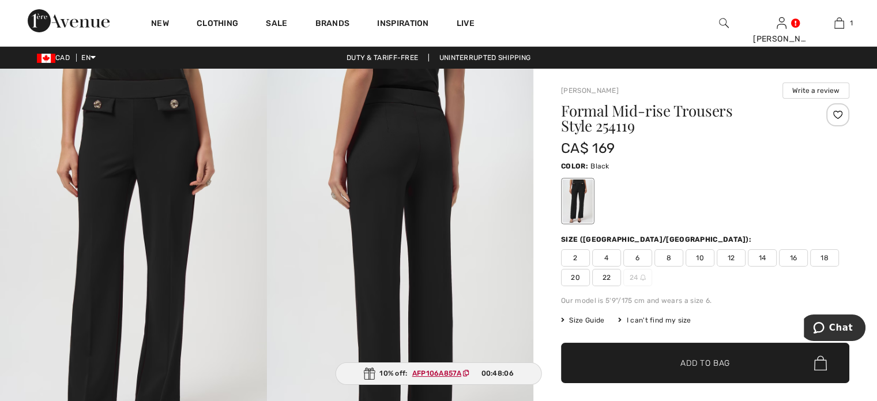
click at [136, 142] on img at bounding box center [133, 269] width 267 height 400
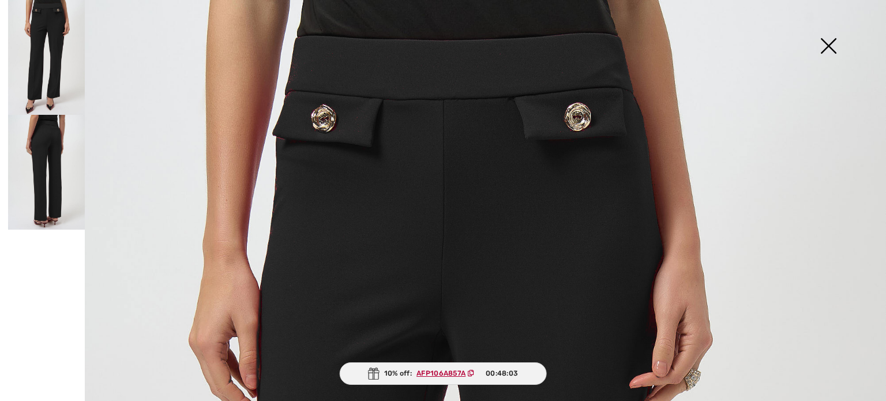
click at [826, 41] on img at bounding box center [828, 46] width 58 height 59
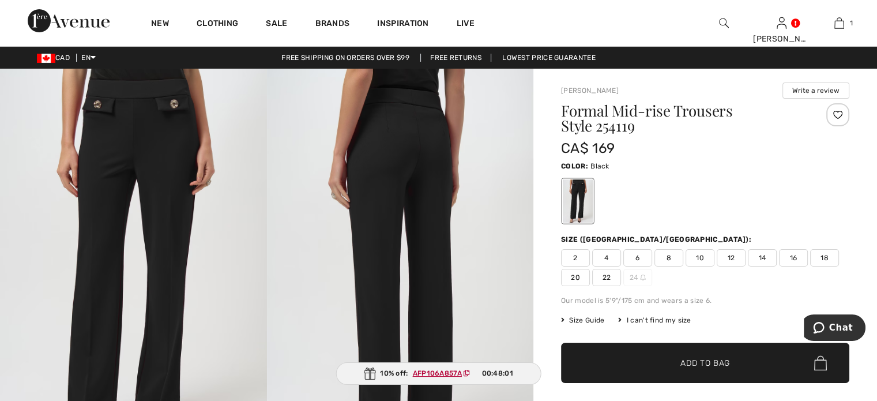
click at [715, 266] on span "10" at bounding box center [700, 257] width 29 height 17
click at [664, 383] on span "✔ Added to Bag Add to Bag" at bounding box center [705, 363] width 288 height 40
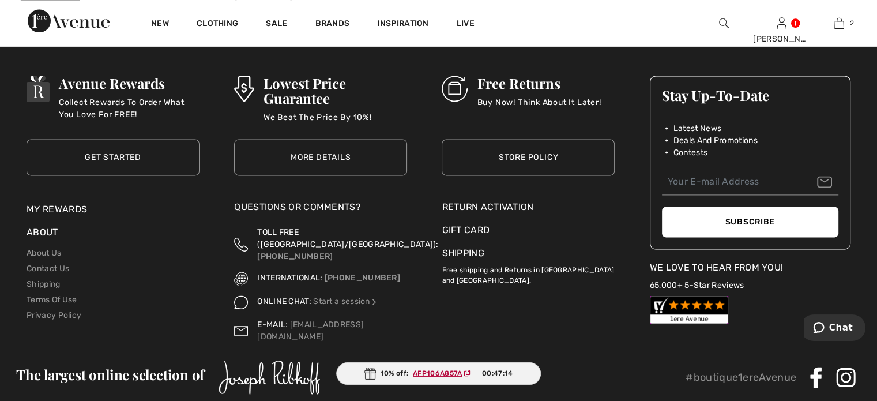
scroll to position [5825, 0]
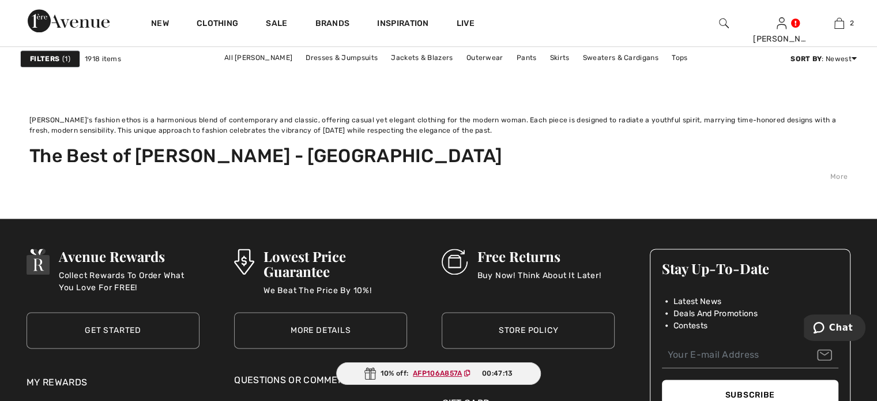
click at [322, 58] on link "2" at bounding box center [338, 50] width 32 height 15
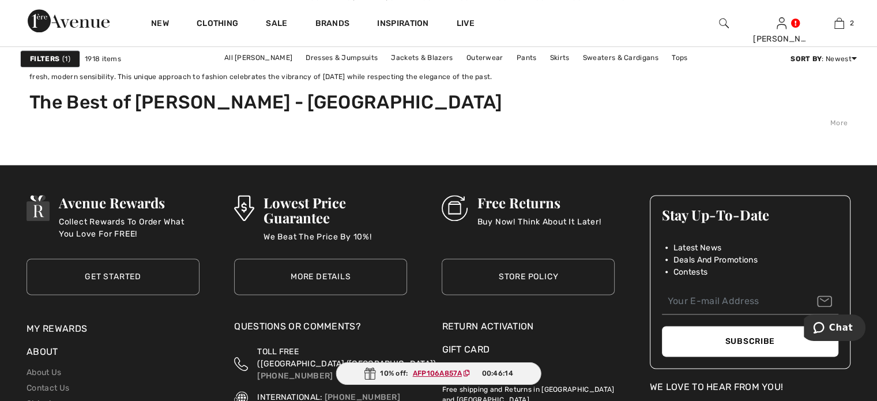
scroll to position [5825, 0]
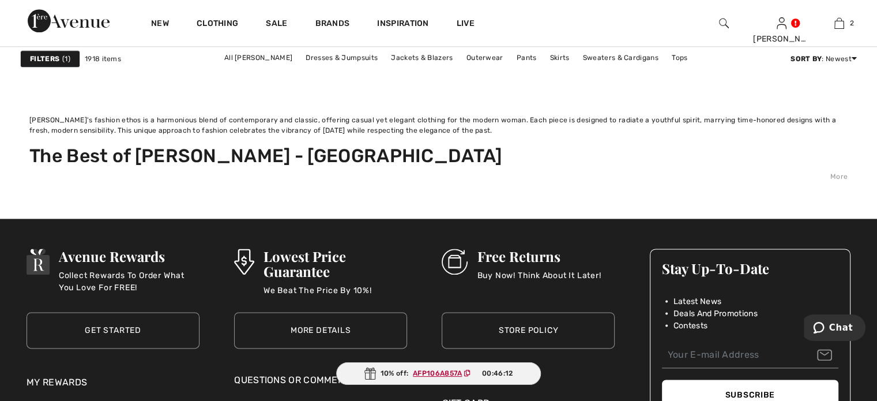
click at [392, 58] on link "3" at bounding box center [408, 50] width 32 height 15
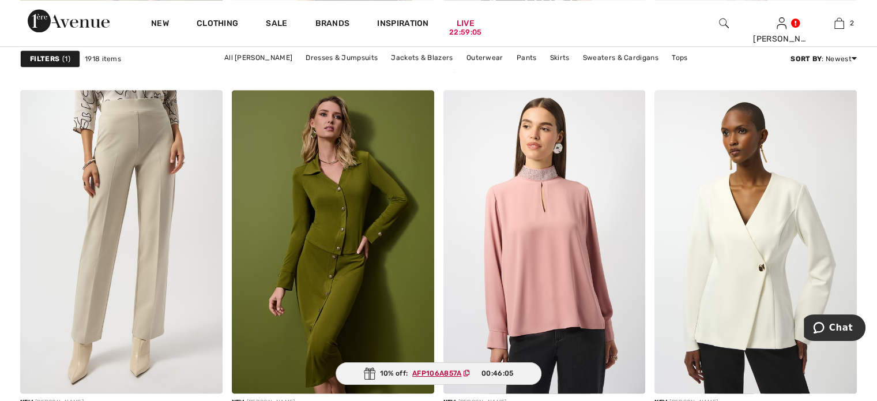
scroll to position [1500, 0]
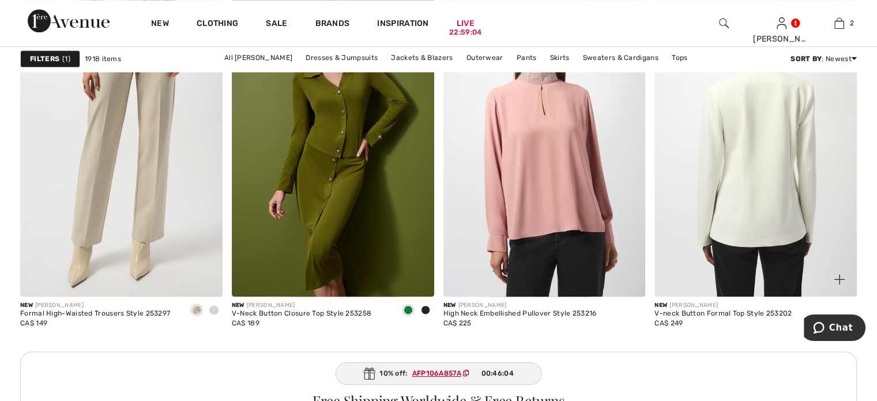
click at [741, 236] on img at bounding box center [756, 144] width 202 height 303
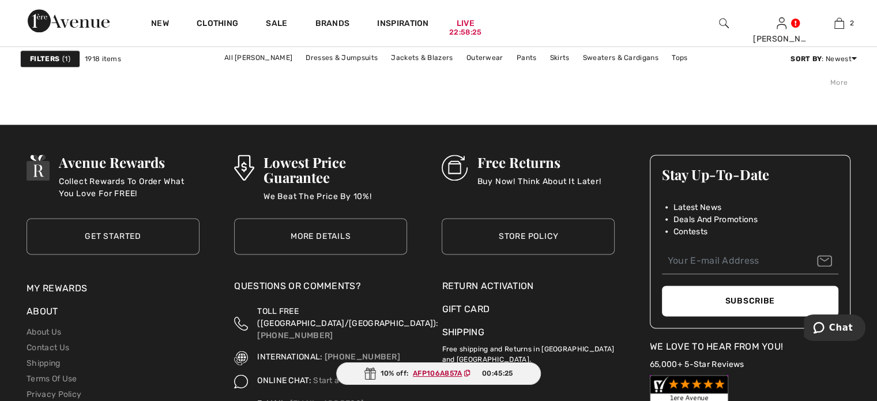
scroll to position [5825, 0]
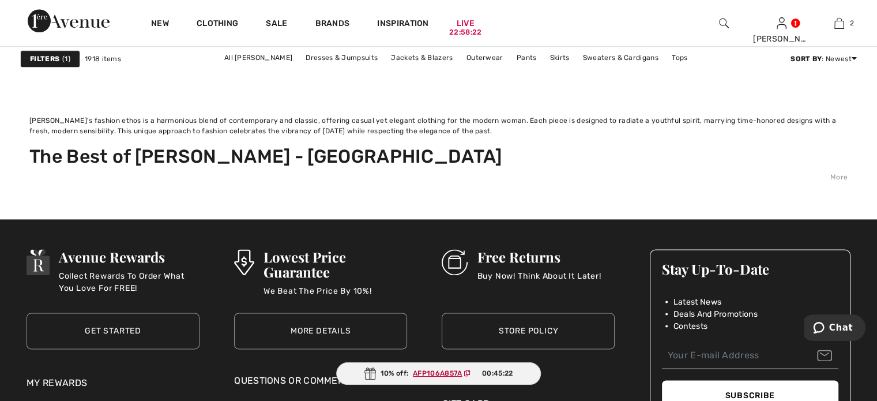
click at [442, 58] on link "4" at bounding box center [446, 50] width 32 height 15
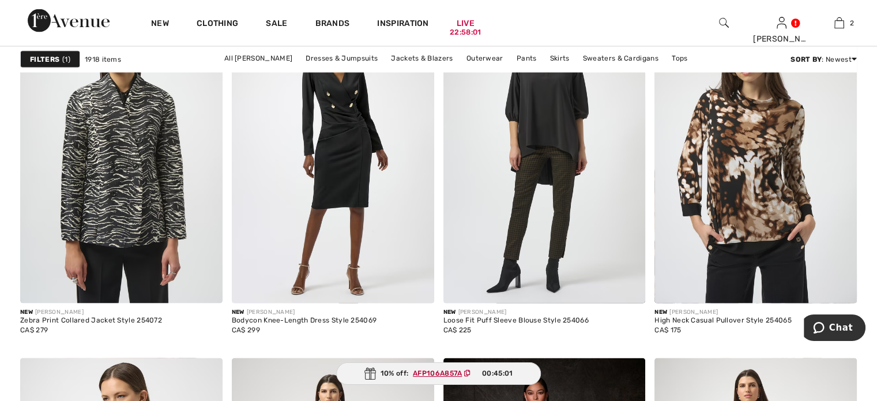
scroll to position [2365, 0]
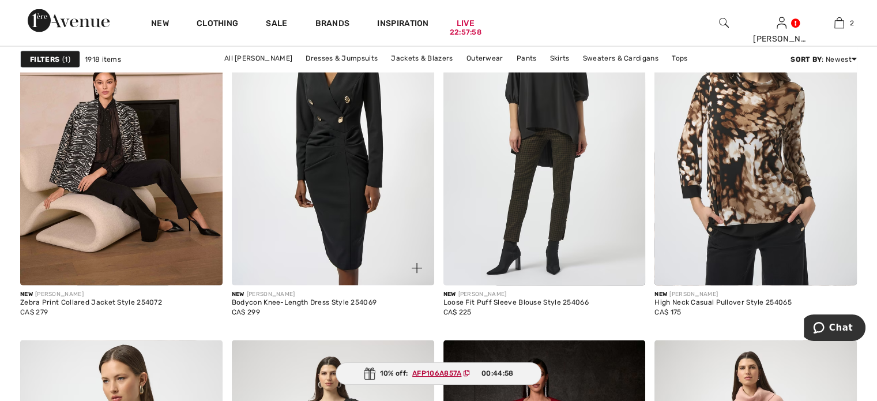
click at [341, 221] on img at bounding box center [333, 133] width 202 height 303
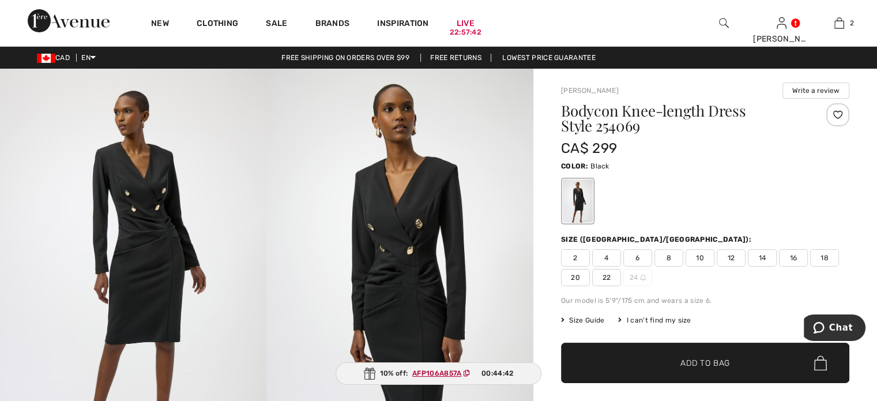
click at [138, 232] on img at bounding box center [133, 269] width 267 height 400
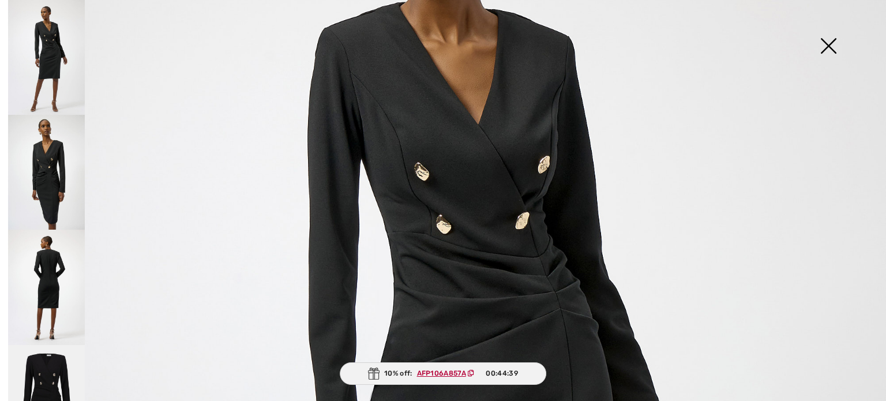
scroll to position [173, 0]
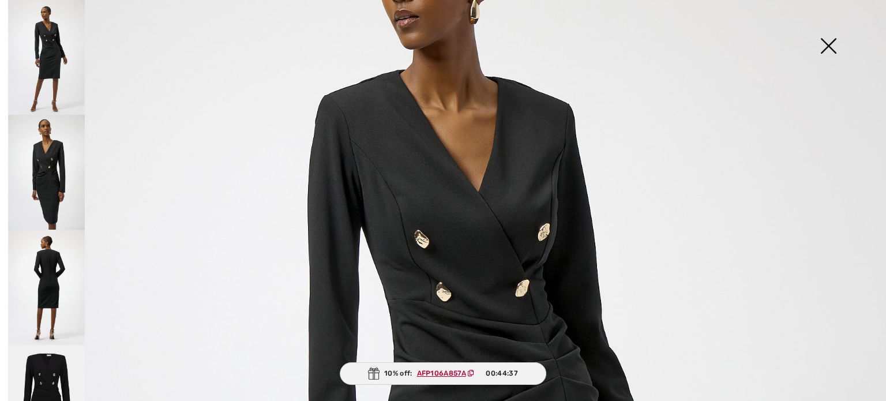
click at [47, 364] on img at bounding box center [46, 402] width 77 height 115
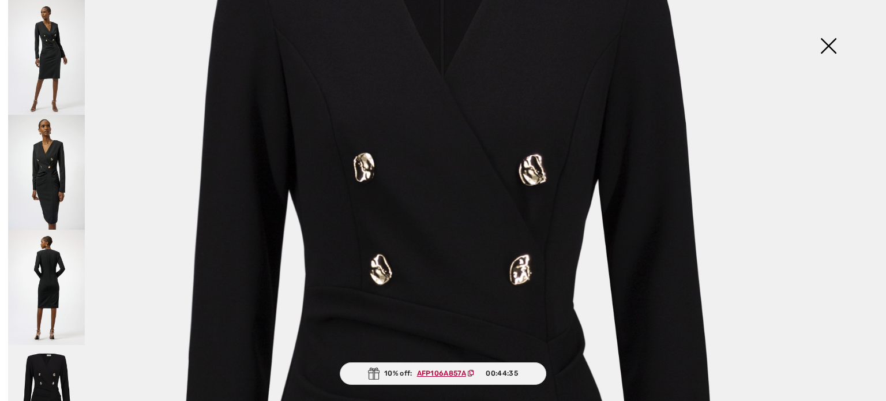
click at [50, 258] on img at bounding box center [46, 287] width 77 height 115
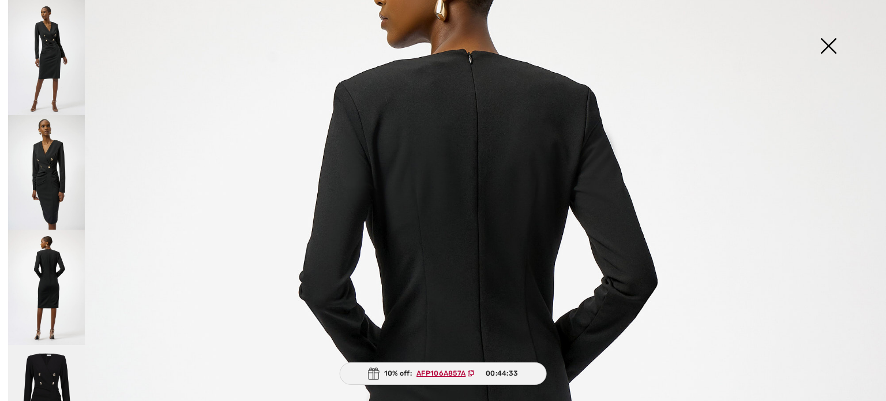
click at [48, 166] on img at bounding box center [46, 172] width 77 height 115
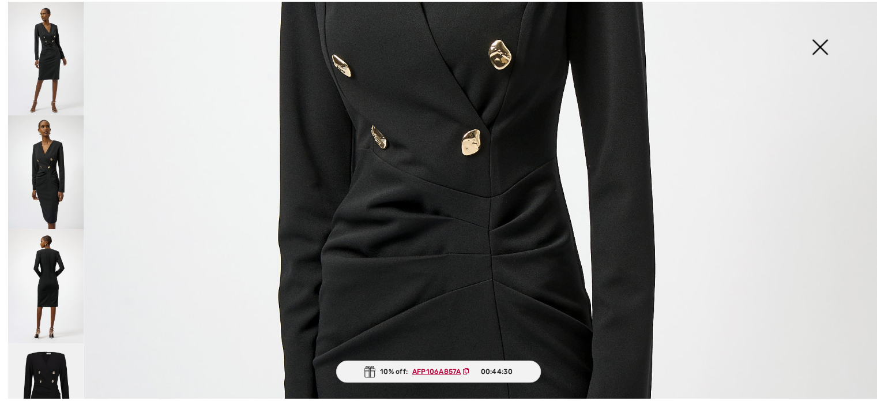
scroll to position [346, 0]
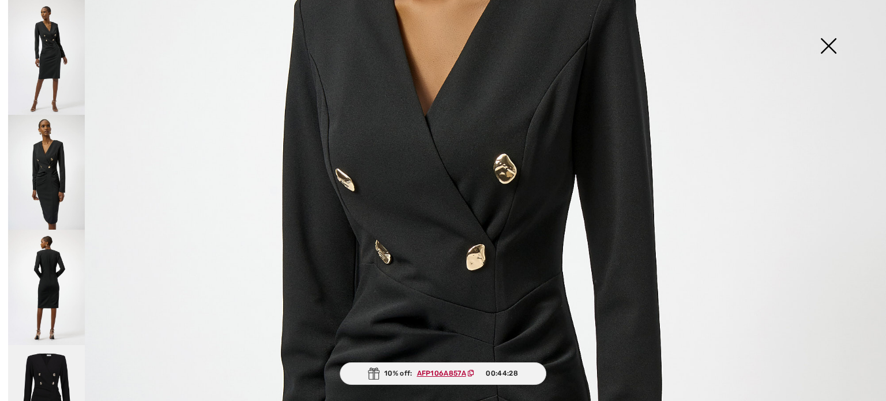
click at [827, 43] on img at bounding box center [828, 46] width 58 height 59
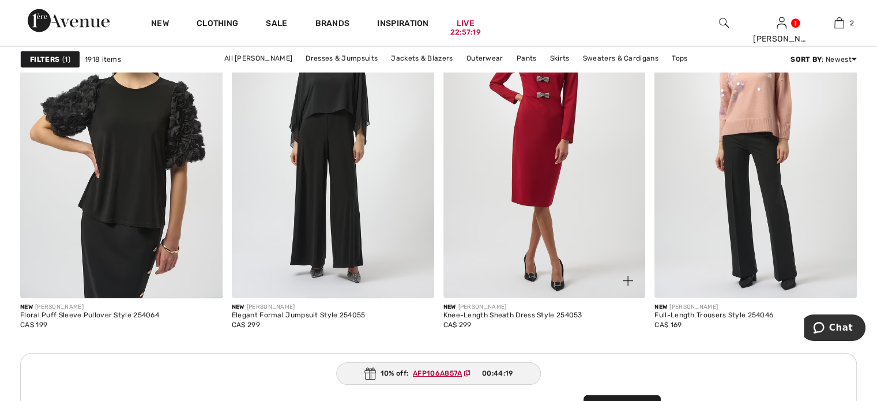
click at [546, 207] on img at bounding box center [545, 146] width 202 height 303
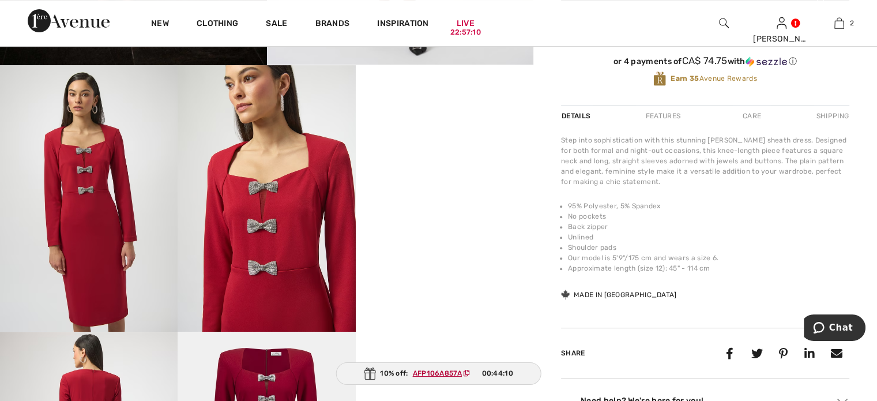
click at [261, 213] on img at bounding box center [267, 198] width 178 height 266
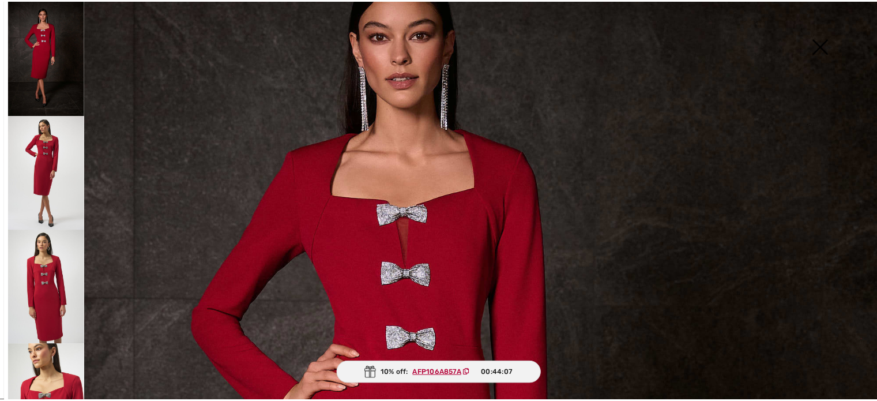
scroll to position [115, 0]
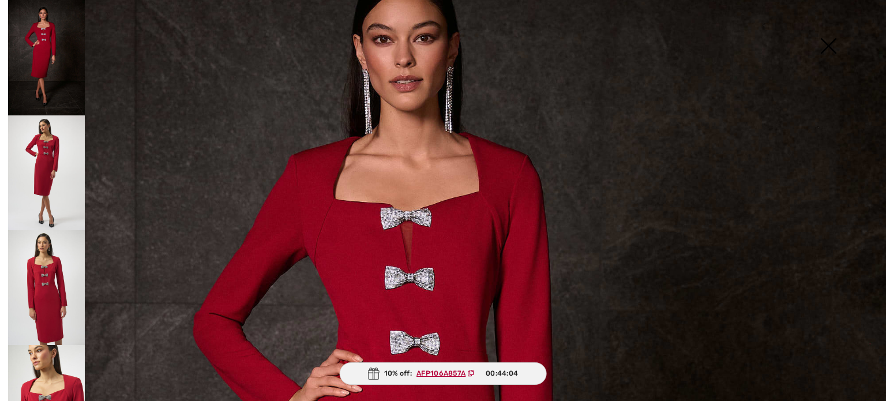
click at [43, 168] on img at bounding box center [46, 172] width 77 height 115
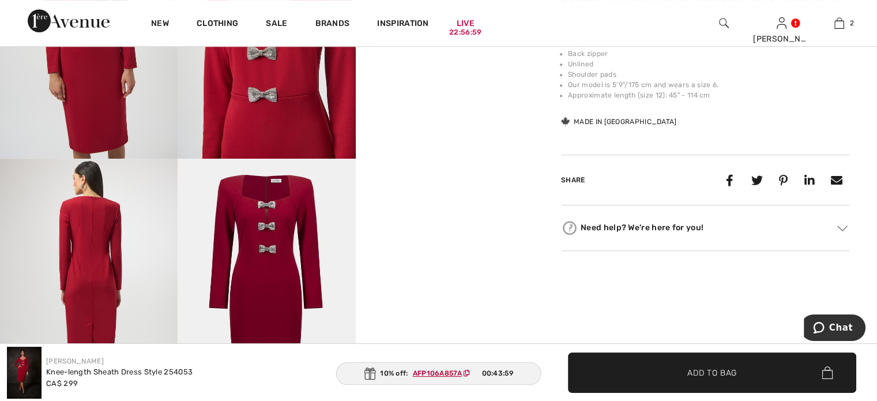
click at [263, 267] on img at bounding box center [267, 292] width 178 height 266
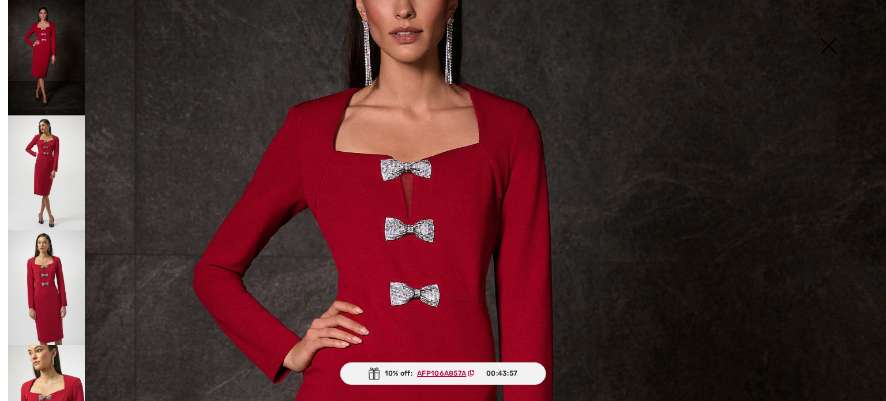
scroll to position [231, 0]
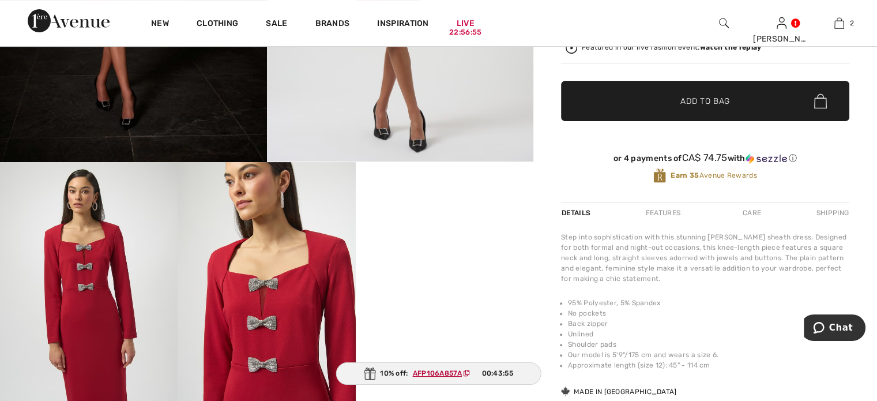
scroll to position [173, 0]
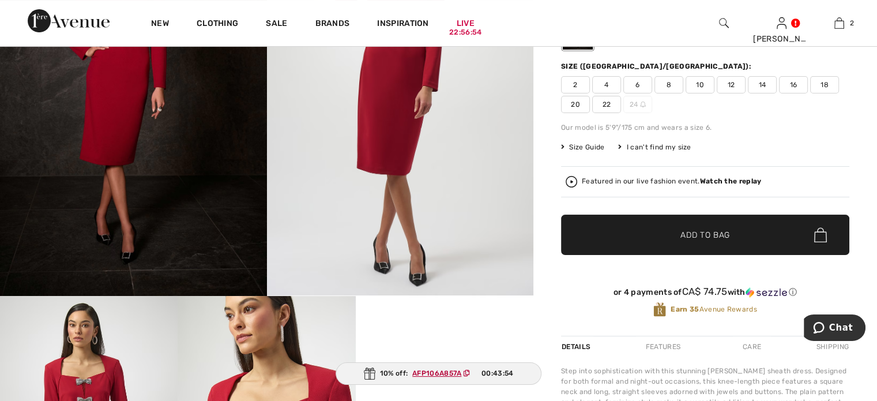
click at [712, 93] on span "10" at bounding box center [700, 84] width 29 height 17
click at [651, 255] on span "✔ Added to Bag Add to Bag" at bounding box center [705, 235] width 288 height 40
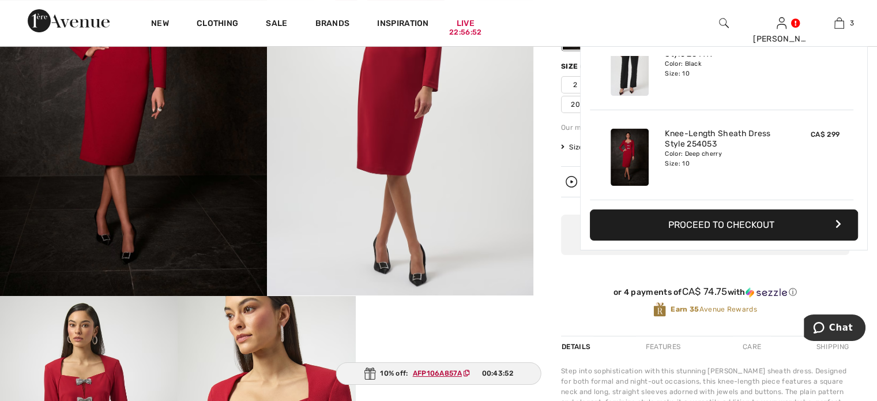
scroll to position [0, 0]
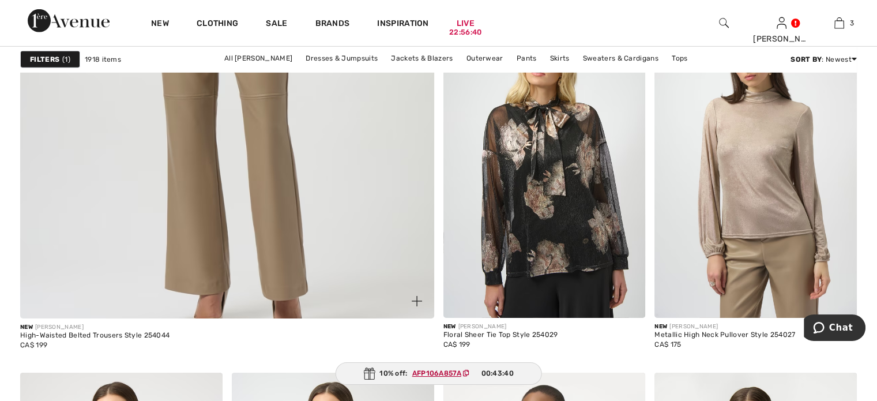
scroll to position [3460, 0]
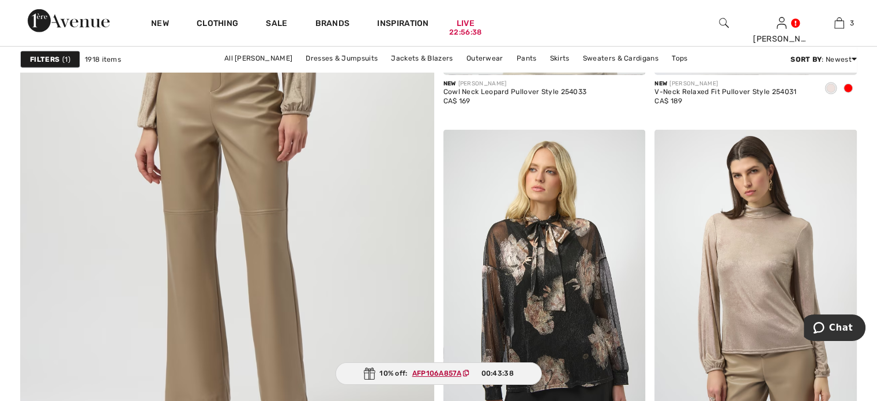
click at [262, 217] on img at bounding box center [227, 144] width 497 height 745
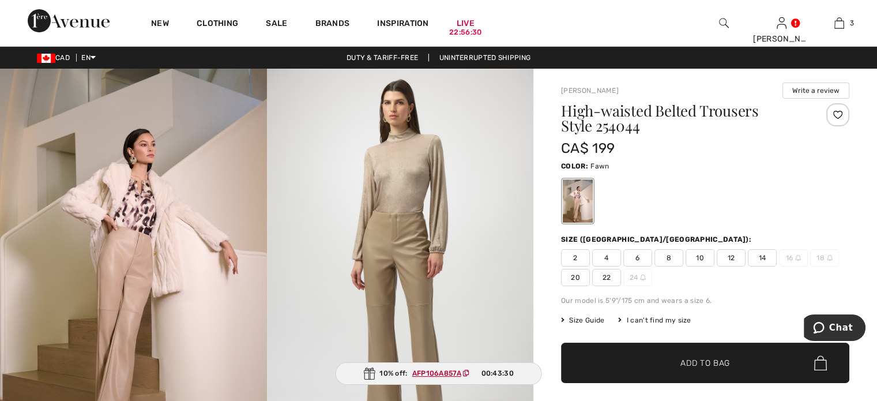
click at [114, 245] on img at bounding box center [133, 269] width 267 height 400
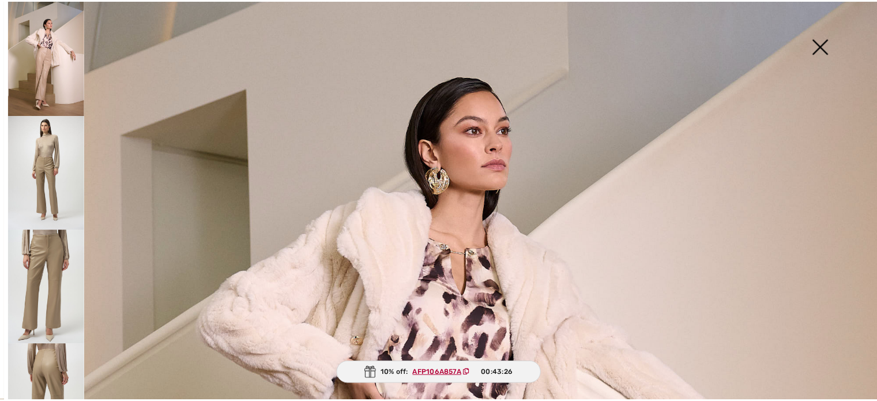
scroll to position [115, 0]
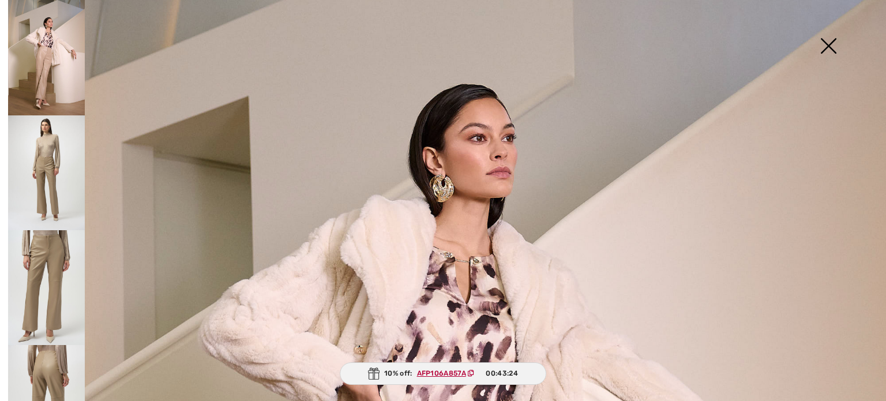
click at [826, 38] on img at bounding box center [828, 46] width 58 height 59
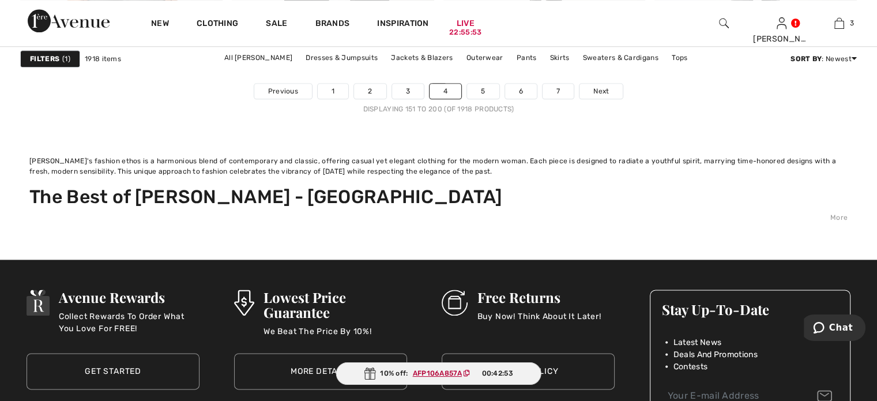
scroll to position [5882, 0]
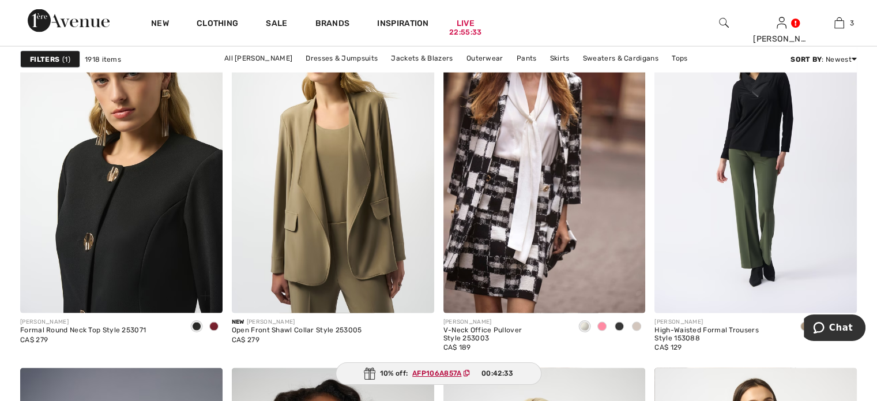
scroll to position [2365, 0]
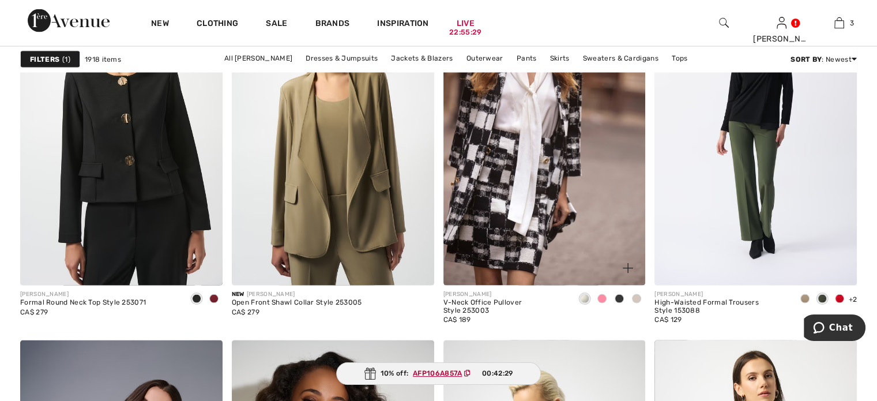
click at [600, 303] on span at bounding box center [602, 298] width 9 height 9
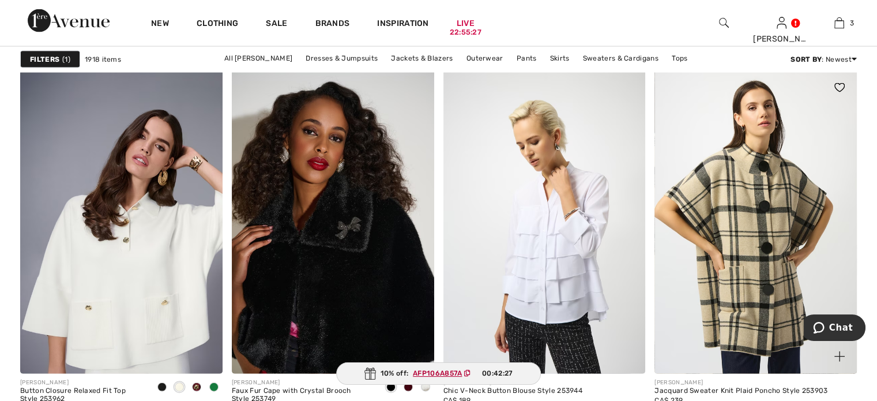
scroll to position [2711, 0]
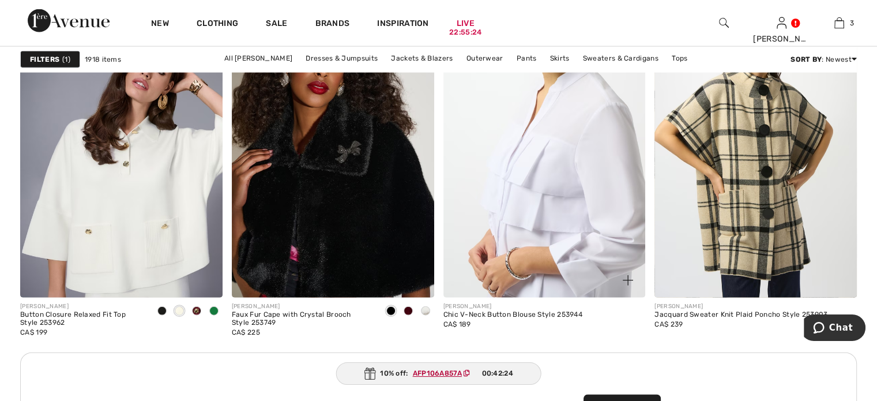
click at [551, 263] on img at bounding box center [545, 145] width 202 height 303
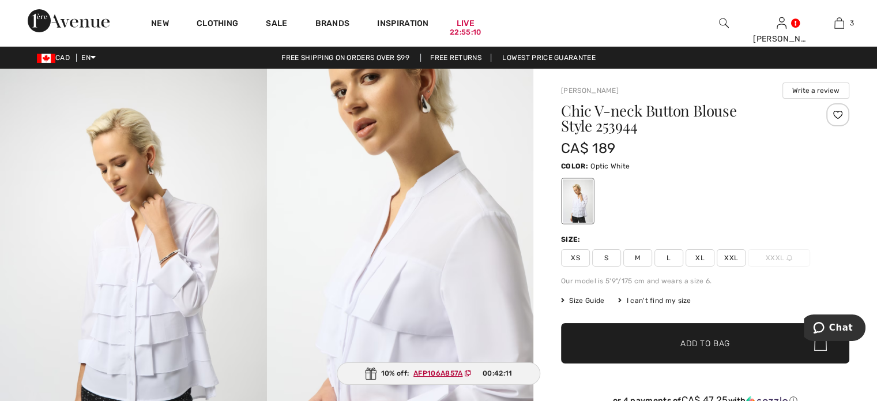
click at [652, 266] on span "M" at bounding box center [637, 257] width 29 height 17
click at [639, 363] on span "✔ Added to Bag Add to Bag" at bounding box center [705, 343] width 288 height 40
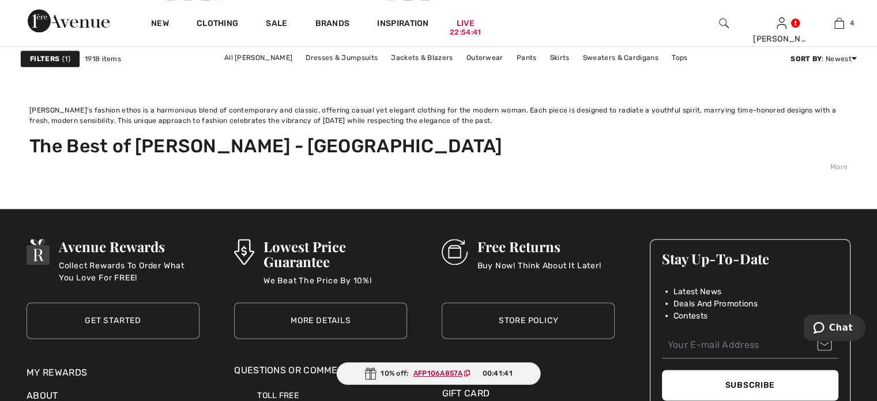
scroll to position [5825, 0]
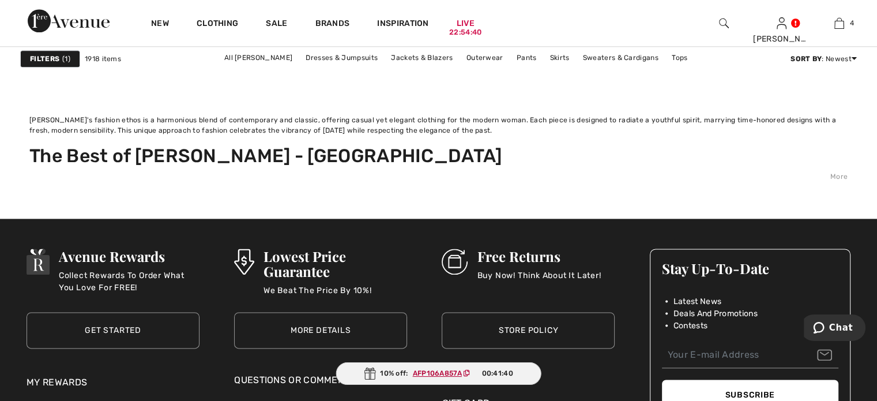
click at [486, 58] on link "6" at bounding box center [484, 50] width 32 height 15
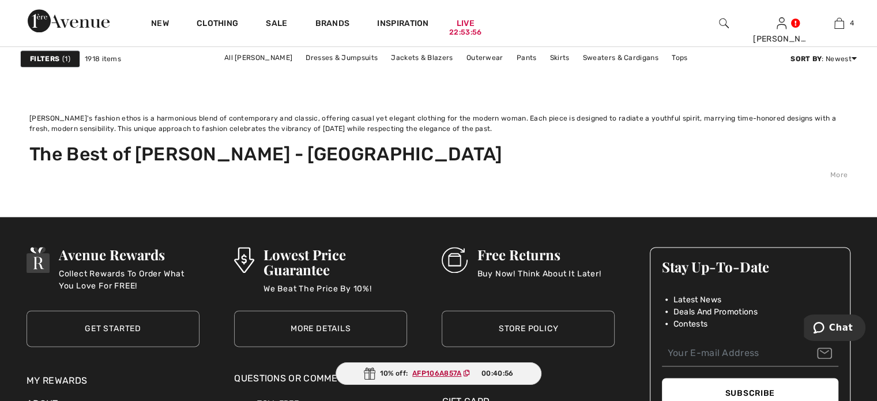
scroll to position [5825, 0]
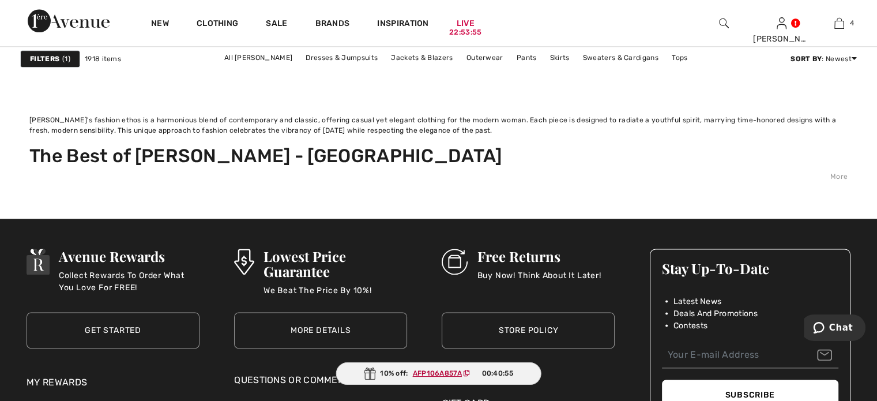
click at [499, 58] on link "7" at bounding box center [483, 50] width 31 height 15
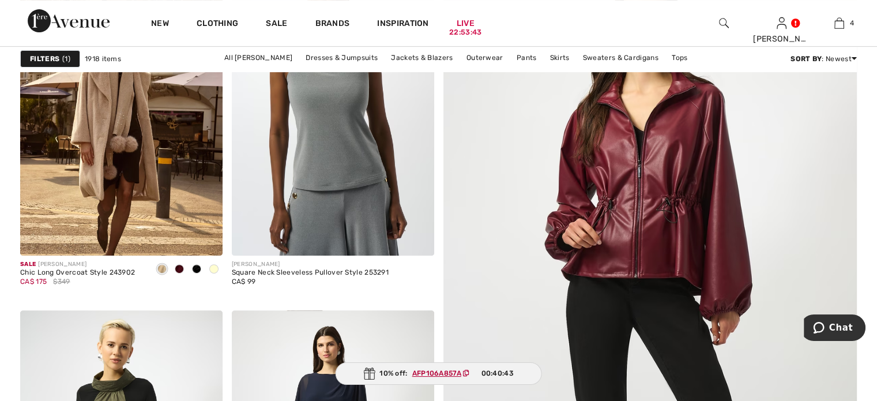
scroll to position [461, 0]
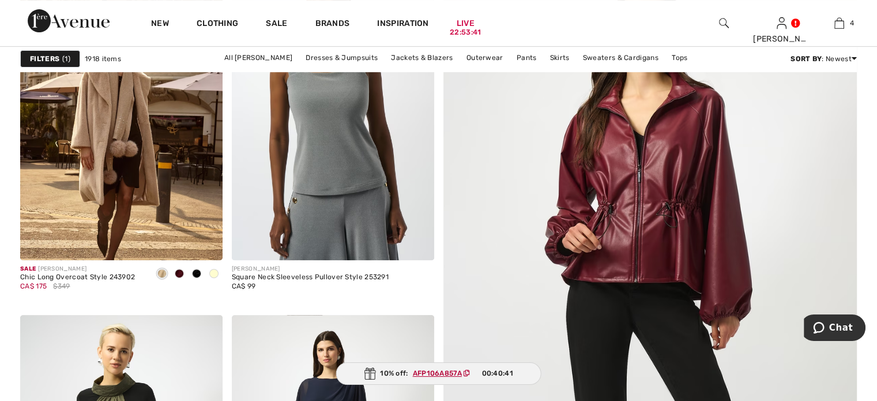
click at [674, 260] on img at bounding box center [650, 328] width 497 height 745
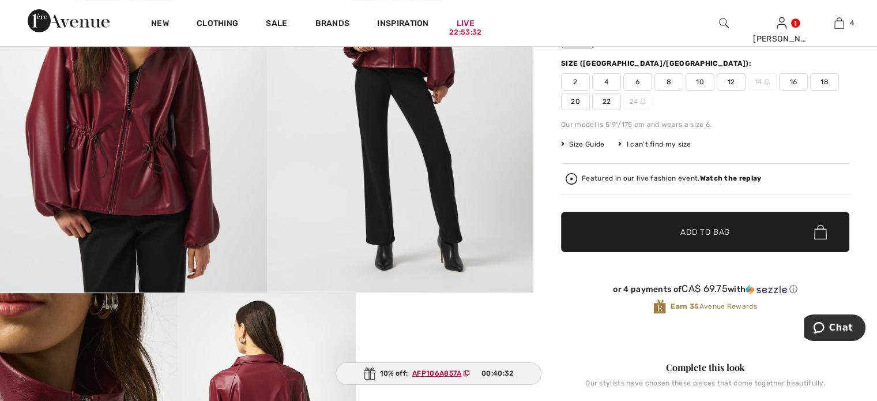
scroll to position [173, 0]
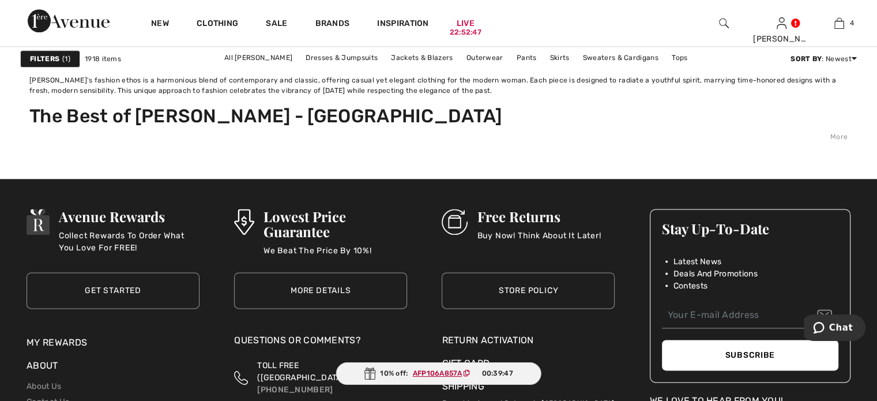
scroll to position [5767, 0]
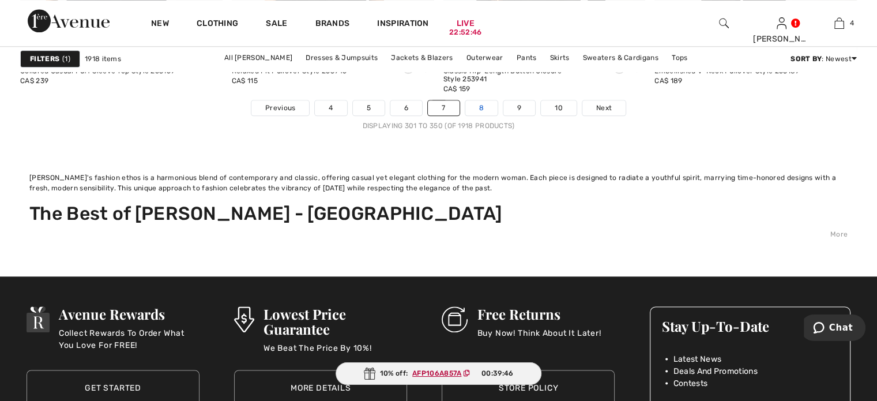
click at [498, 115] on link "8" at bounding box center [481, 107] width 32 height 15
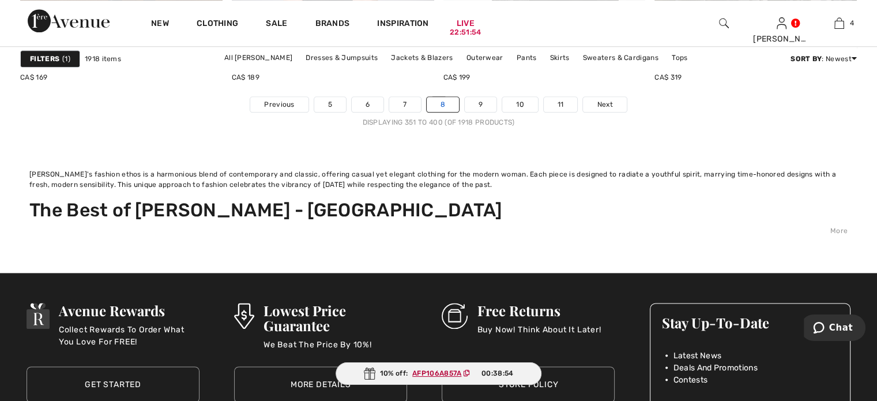
scroll to position [5767, 0]
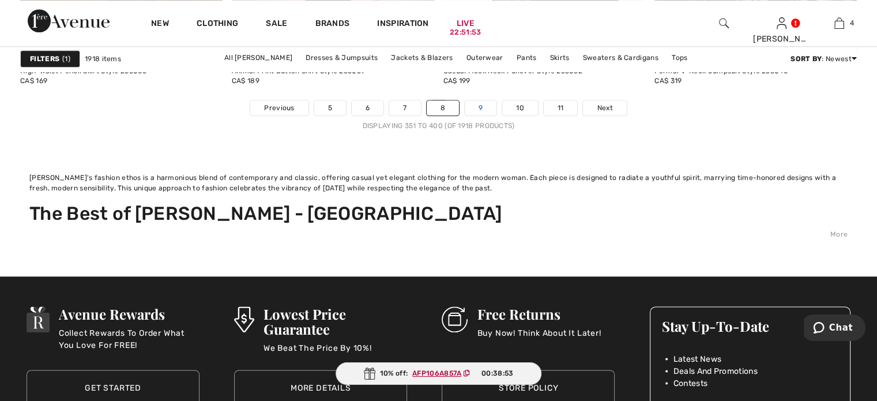
click at [497, 115] on link "9" at bounding box center [481, 107] width 32 height 15
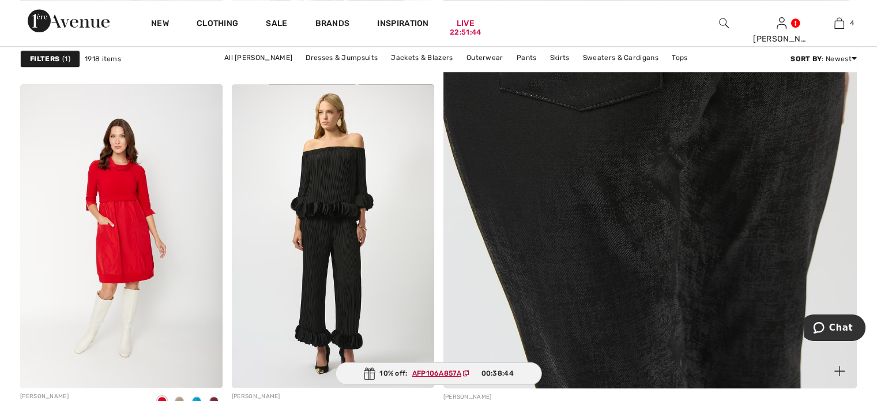
scroll to position [750, 0]
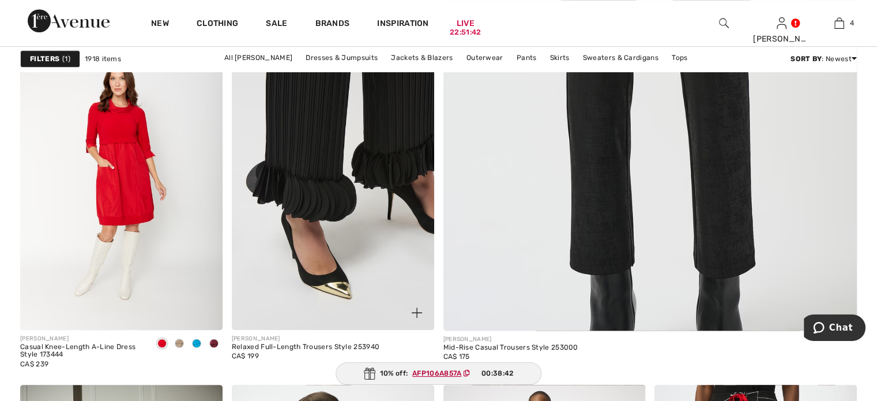
click at [298, 226] on img at bounding box center [333, 178] width 202 height 303
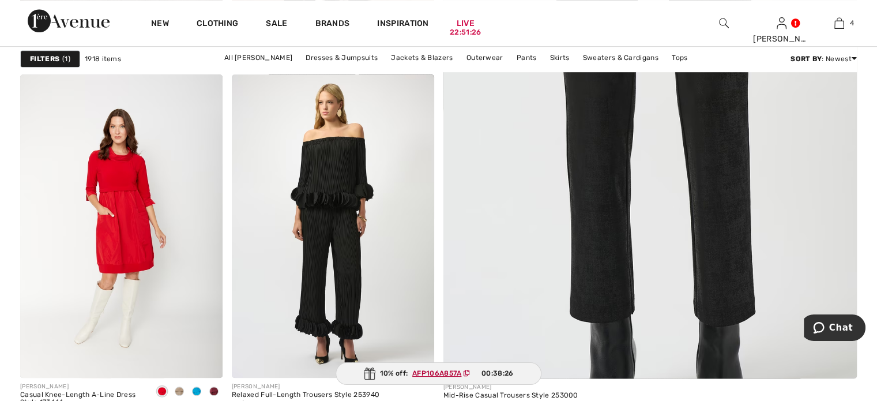
scroll to position [692, 0]
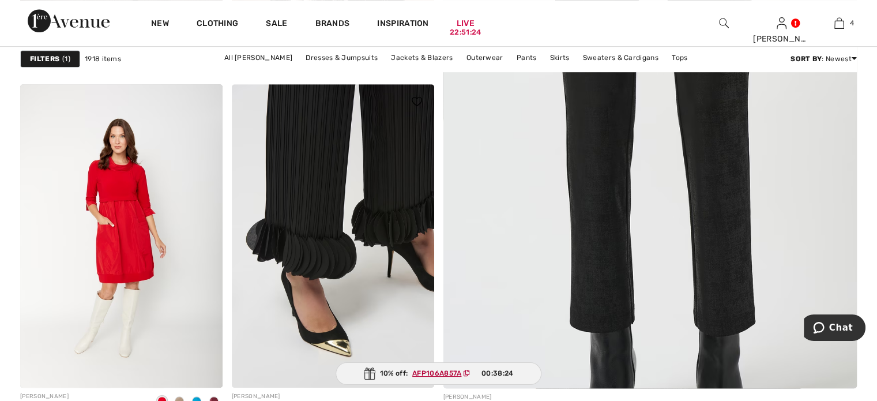
click at [353, 228] on img at bounding box center [333, 235] width 202 height 303
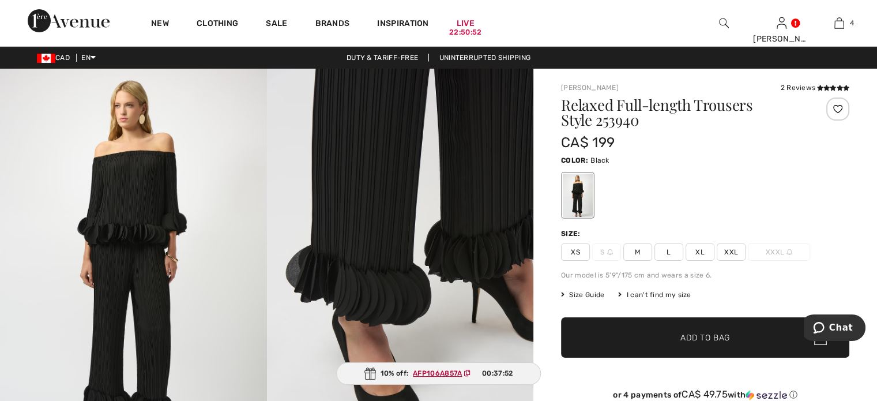
click at [652, 261] on span "M" at bounding box center [637, 251] width 29 height 17
click at [622, 358] on span "✔ Added to Bag Add to Bag" at bounding box center [705, 337] width 288 height 40
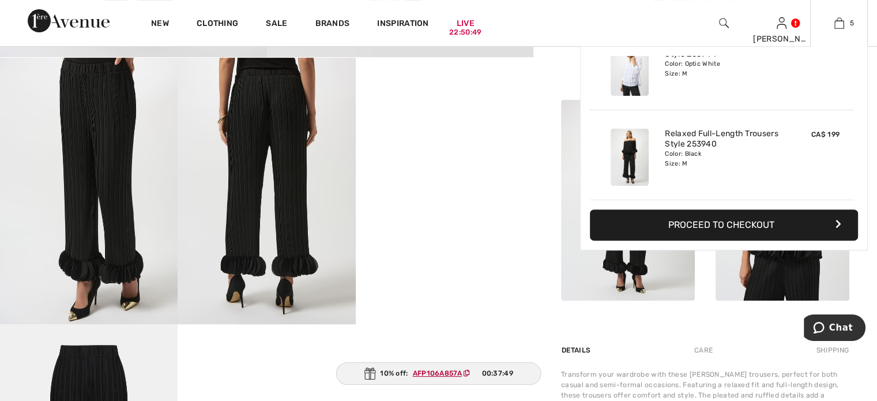
scroll to position [461, 0]
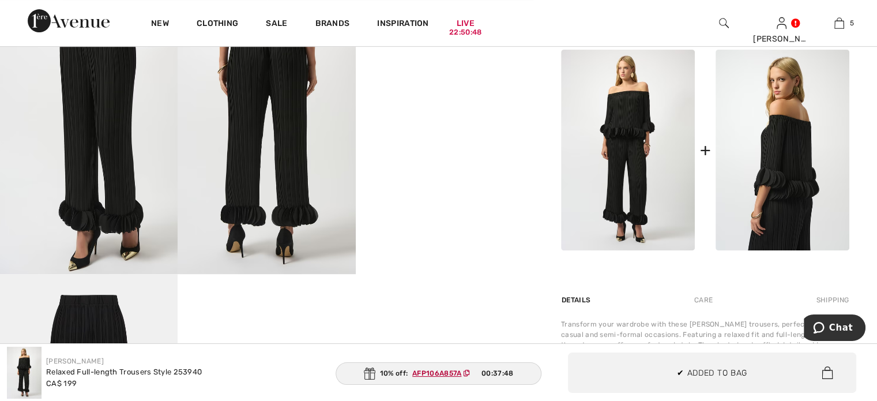
click at [761, 250] on img at bounding box center [783, 150] width 134 height 201
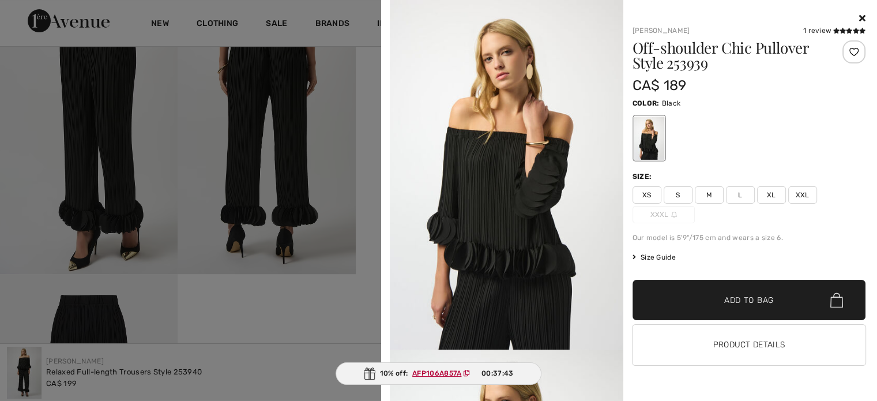
click at [702, 204] on span "M" at bounding box center [709, 194] width 29 height 17
click at [697, 306] on span "✔ Added to Bag" at bounding box center [732, 300] width 70 height 12
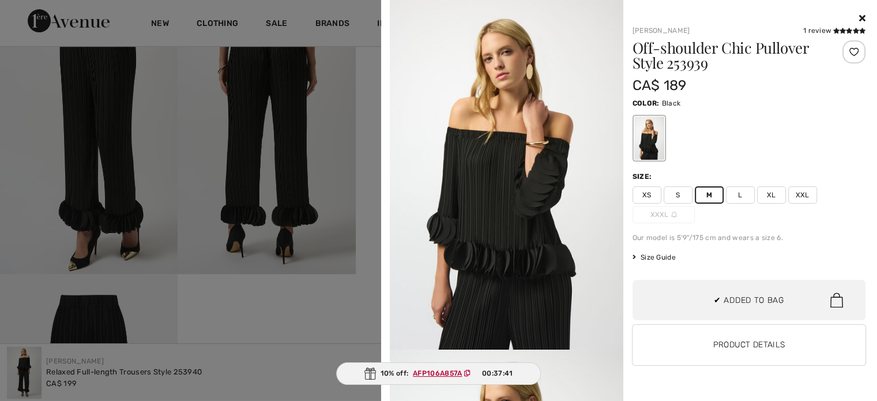
scroll to position [516, 0]
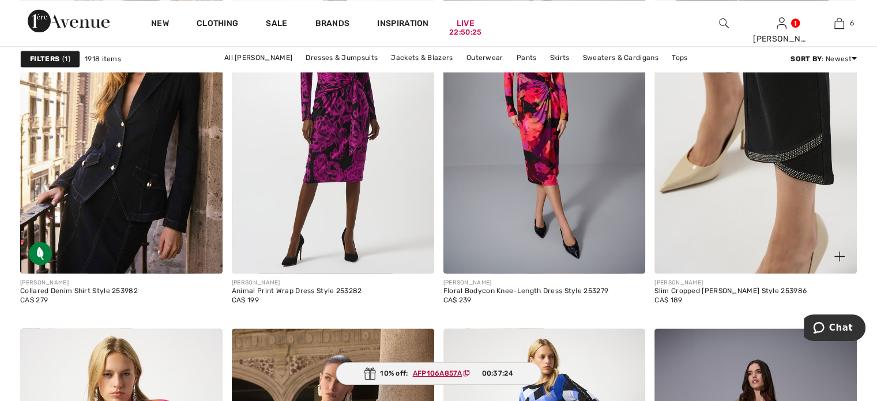
scroll to position [1846, 0]
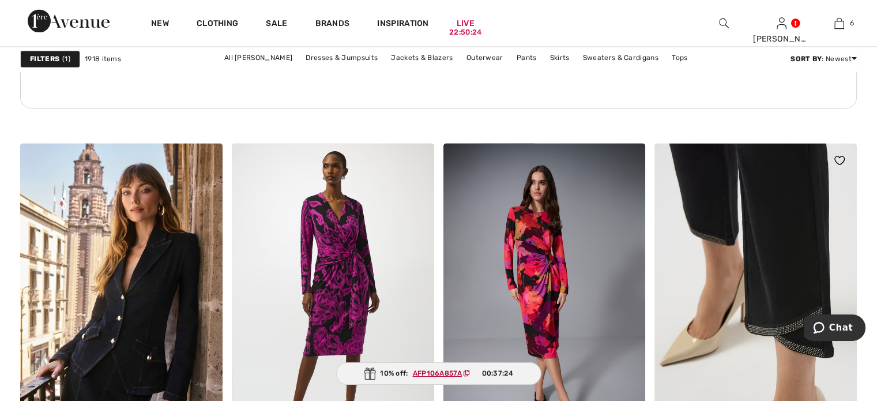
click at [775, 279] on img at bounding box center [756, 294] width 202 height 303
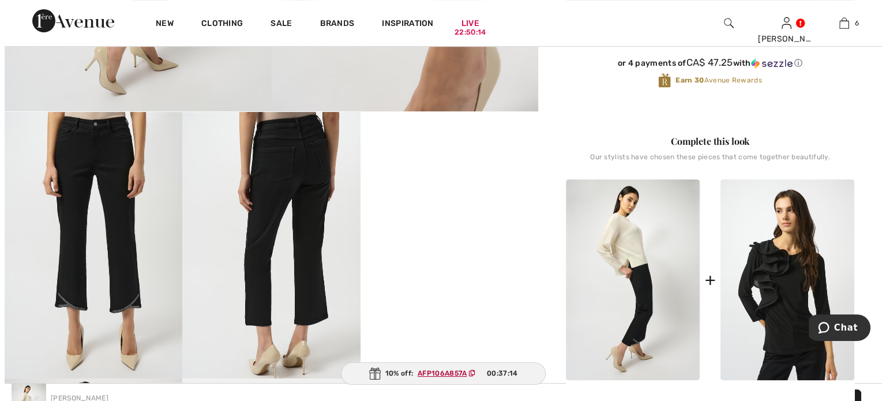
scroll to position [404, 0]
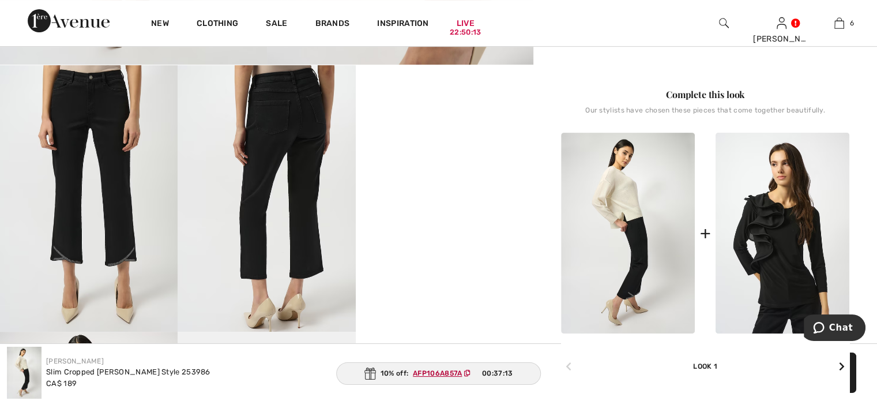
click at [46, 251] on img at bounding box center [89, 198] width 178 height 266
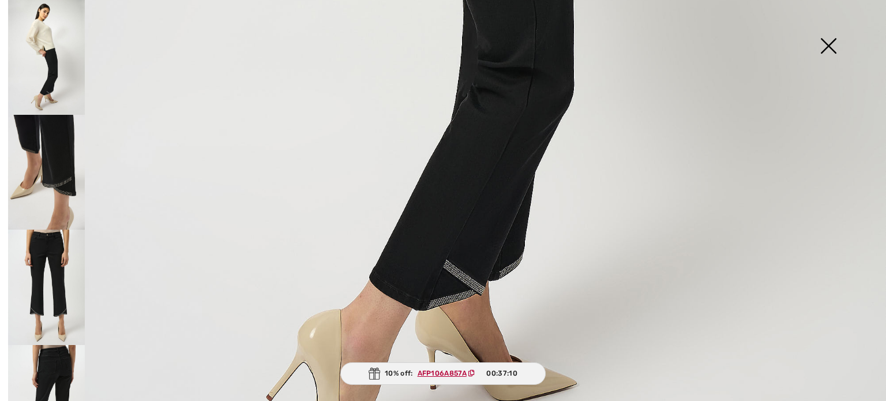
scroll to position [865, 0]
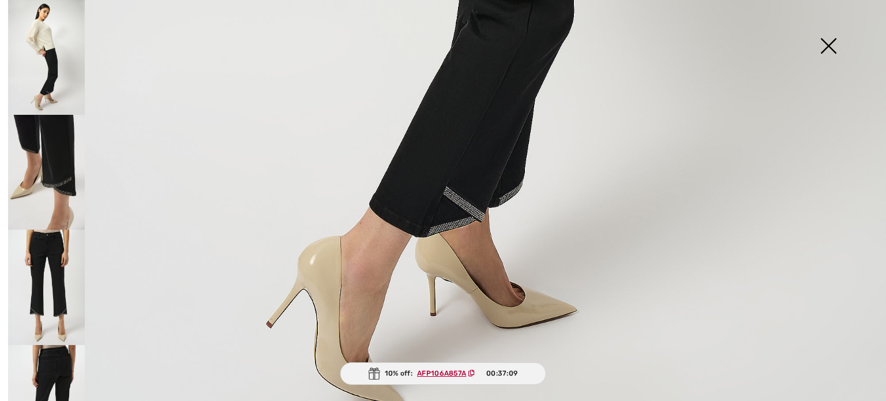
click at [51, 287] on img at bounding box center [46, 287] width 77 height 115
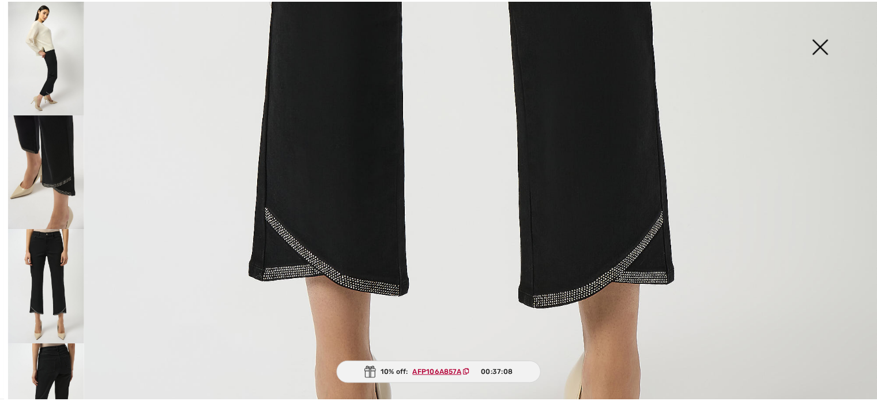
scroll to position [692, 0]
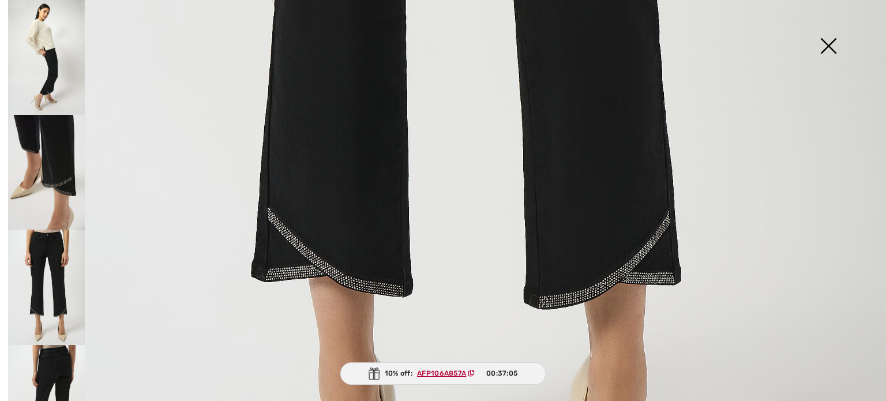
click at [826, 44] on img at bounding box center [828, 46] width 58 height 59
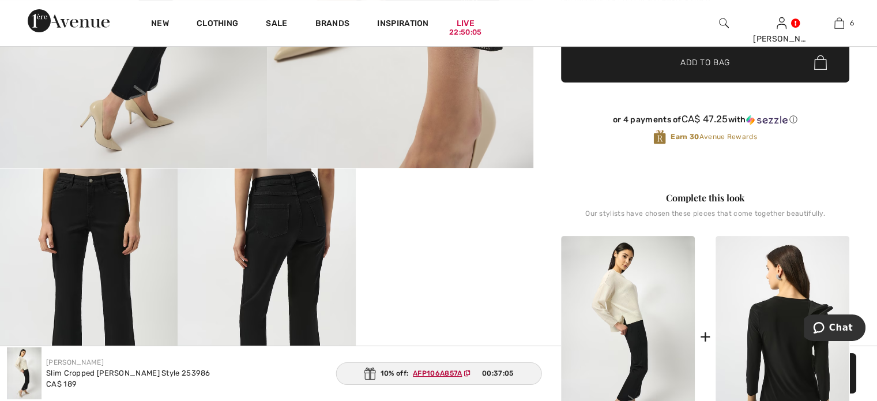
scroll to position [58, 0]
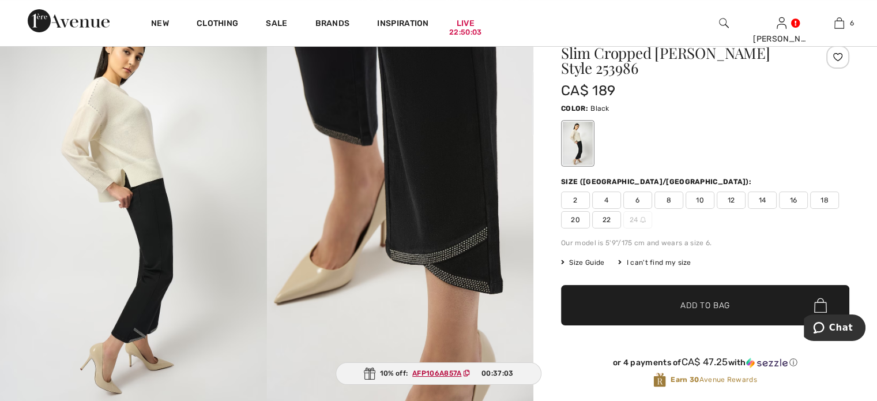
click at [715, 207] on span "10" at bounding box center [700, 199] width 29 height 17
click at [692, 311] on span "Add to Bag" at bounding box center [706, 305] width 50 height 12
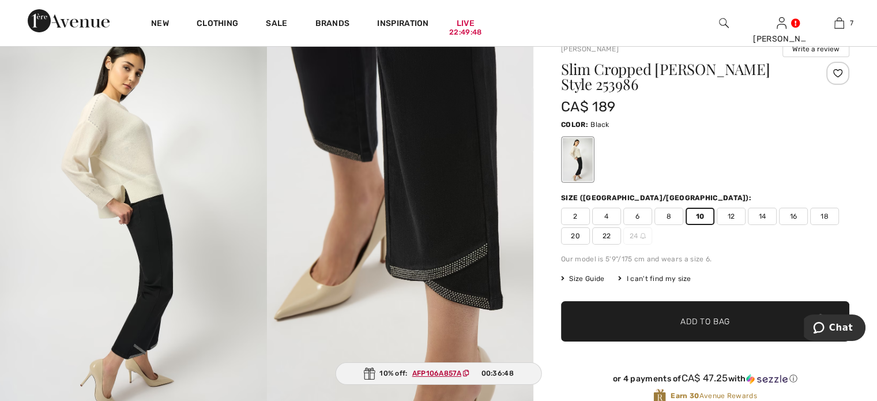
scroll to position [0, 0]
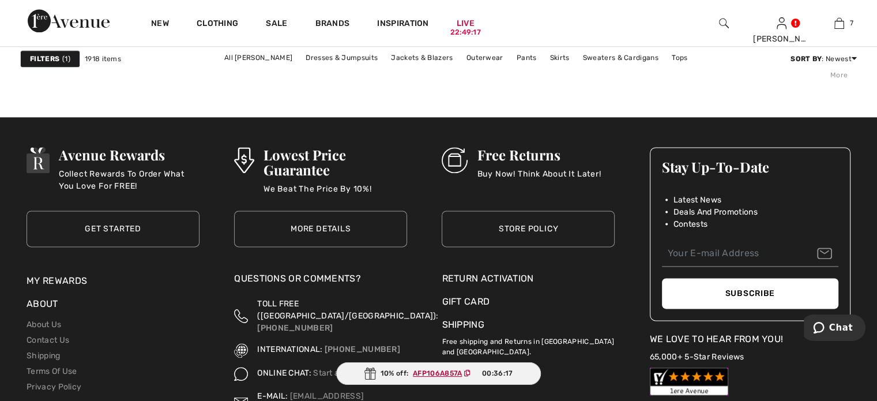
scroll to position [5883, 0]
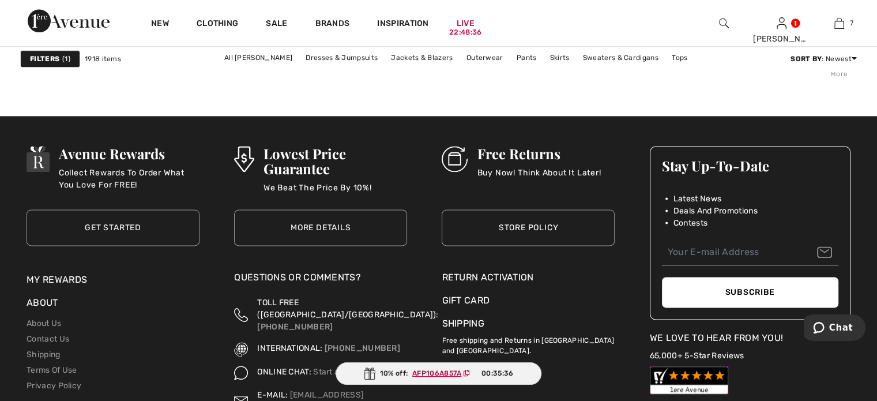
scroll to position [5825, 0]
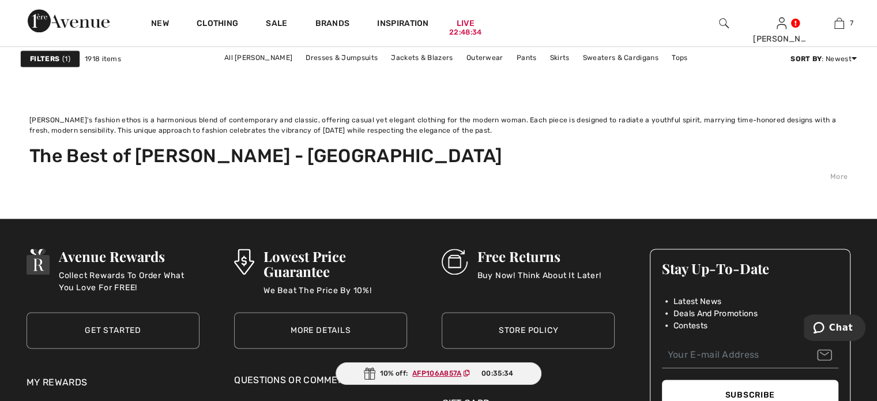
click at [499, 58] on link "11" at bounding box center [482, 50] width 34 height 15
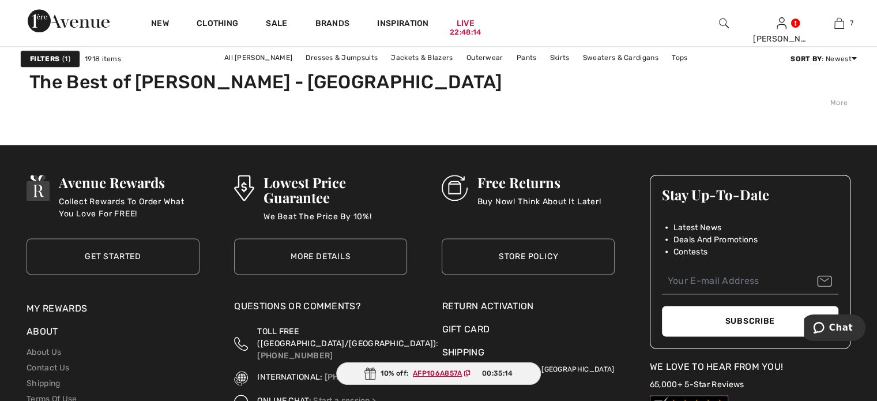
scroll to position [5822, 0]
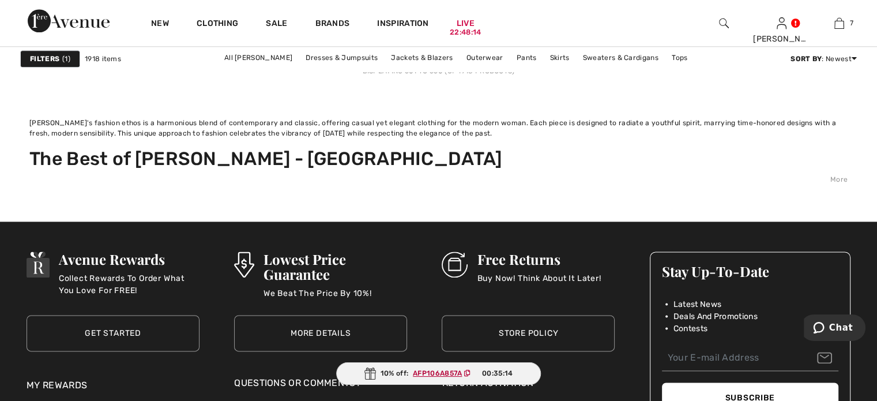
click at [501, 61] on link "12" at bounding box center [483, 53] width 35 height 15
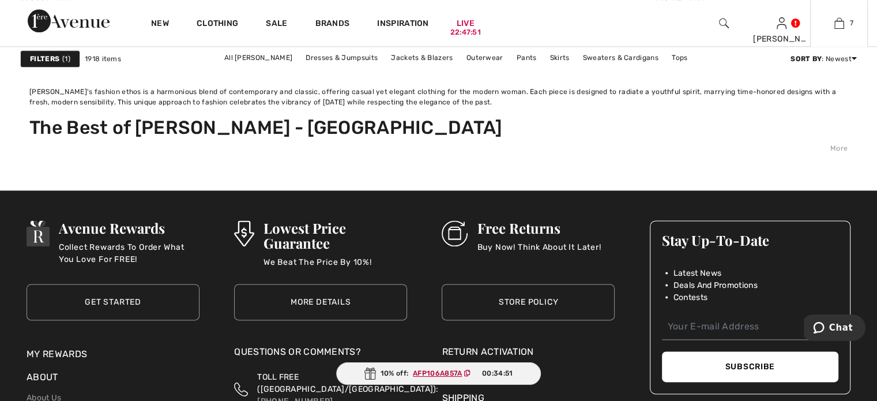
scroll to position [5710, 0]
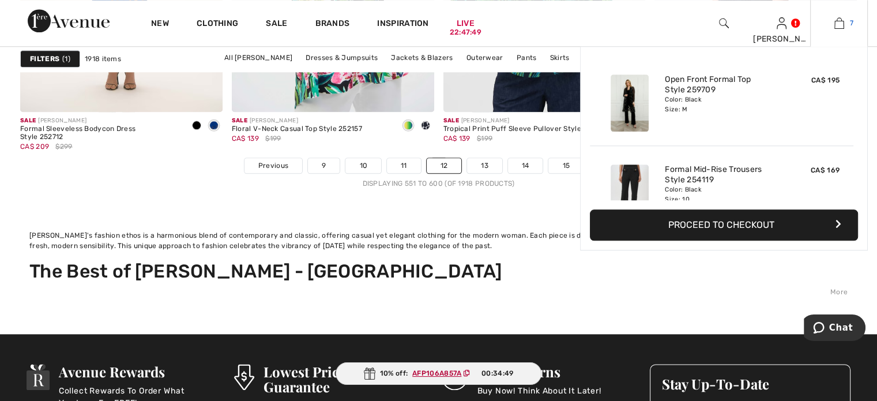
click at [835, 25] on img at bounding box center [840, 23] width 10 height 14
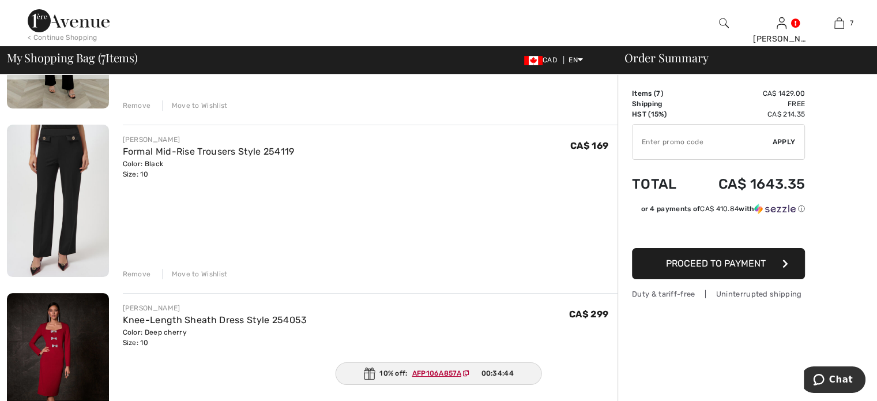
scroll to position [231, 0]
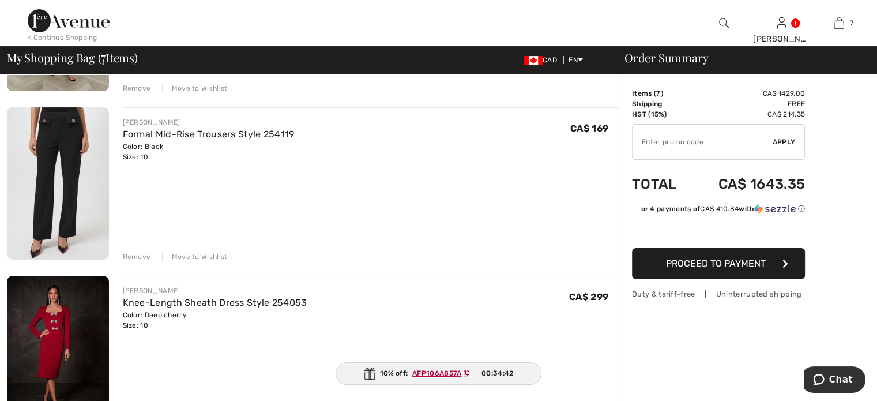
click at [147, 262] on div "Remove" at bounding box center [137, 256] width 28 height 10
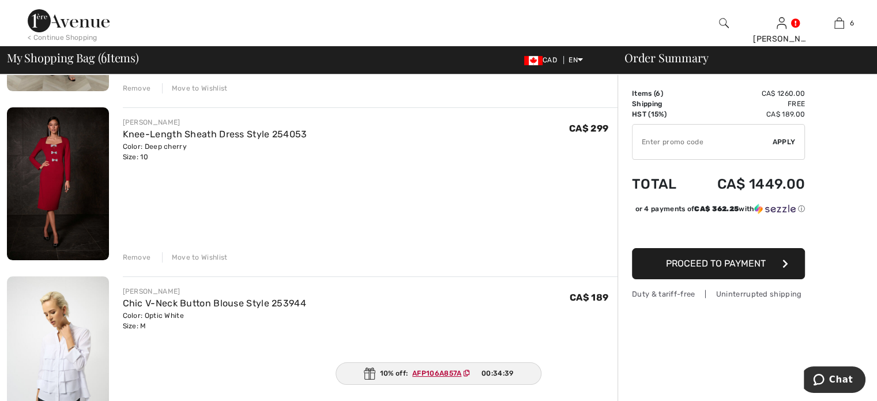
click at [147, 262] on div "Remove" at bounding box center [137, 257] width 28 height 10
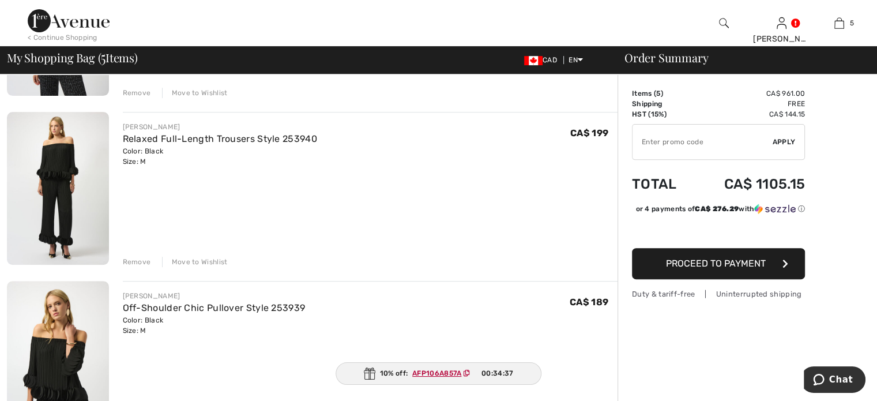
scroll to position [404, 0]
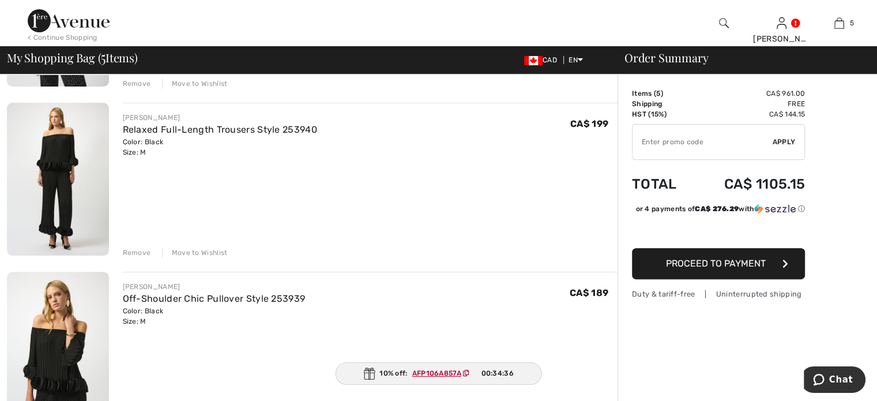
click at [150, 258] on div "Remove" at bounding box center [137, 252] width 28 height 10
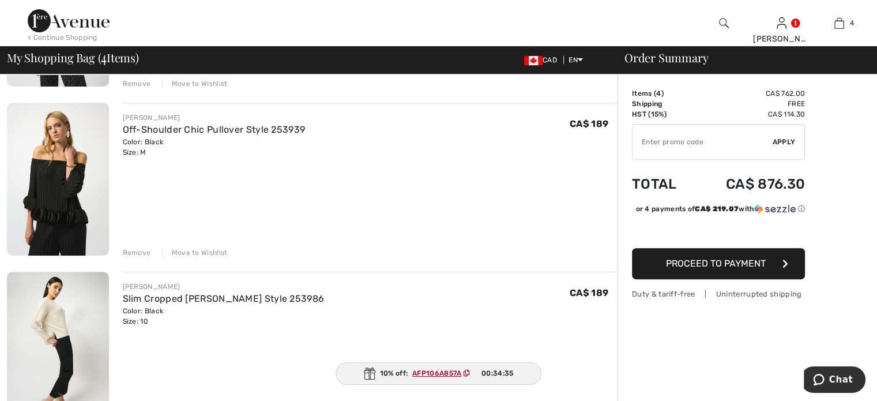
click at [150, 258] on div "Remove" at bounding box center [137, 252] width 28 height 10
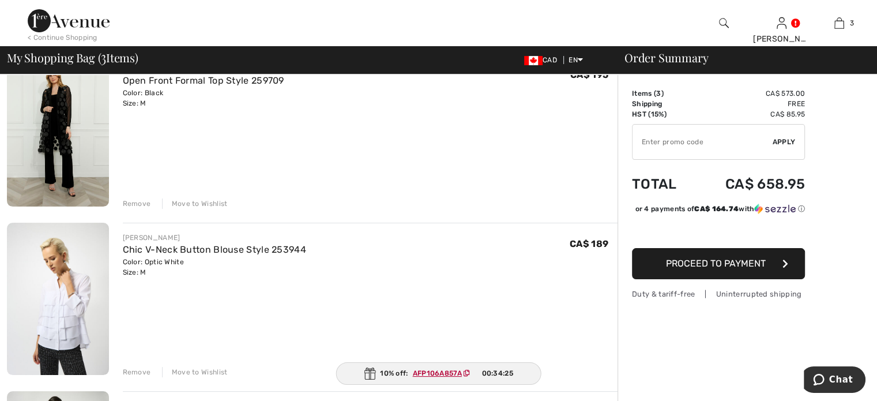
scroll to position [288, 0]
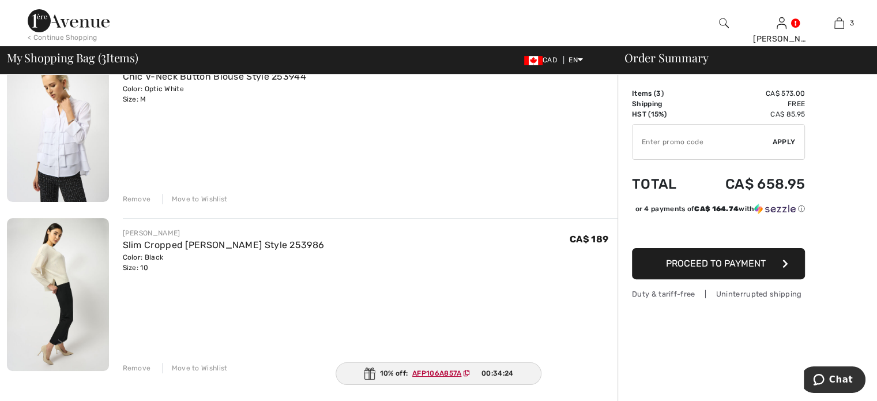
click at [144, 204] on div "Remove" at bounding box center [137, 199] width 28 height 10
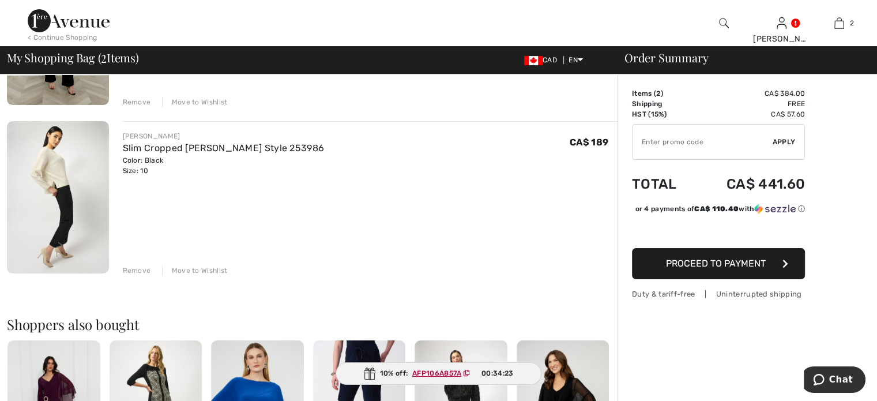
scroll to position [58, 0]
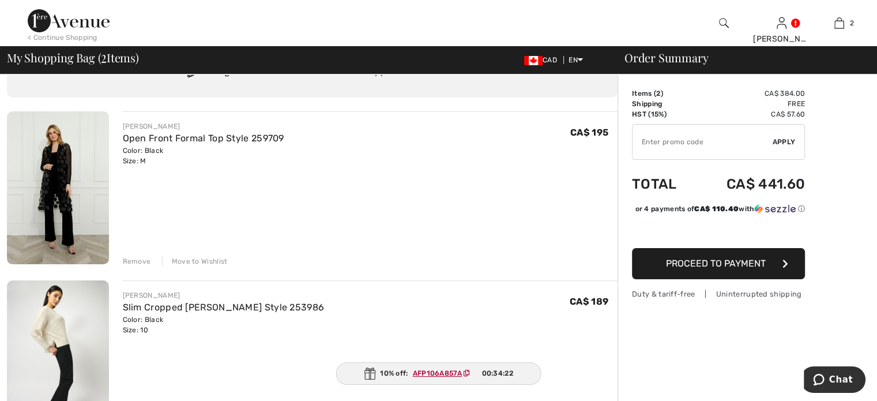
click at [148, 266] on div "Remove" at bounding box center [137, 261] width 28 height 10
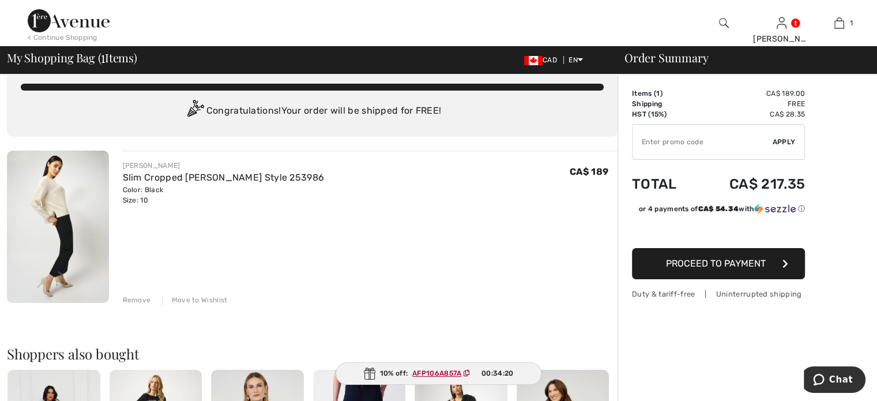
scroll to position [0, 0]
